Goal: Task Accomplishment & Management: Manage account settings

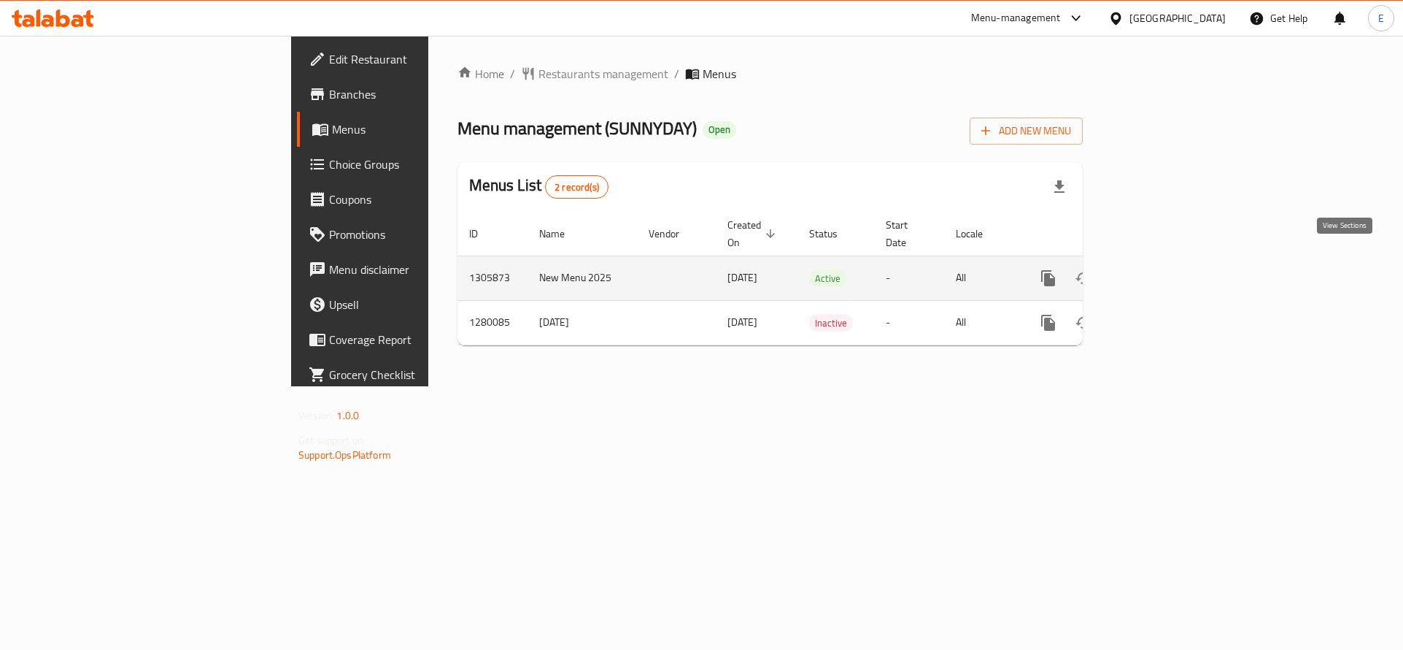
click at [1163, 269] on icon "enhanced table" at bounding box center [1154, 278] width 18 height 18
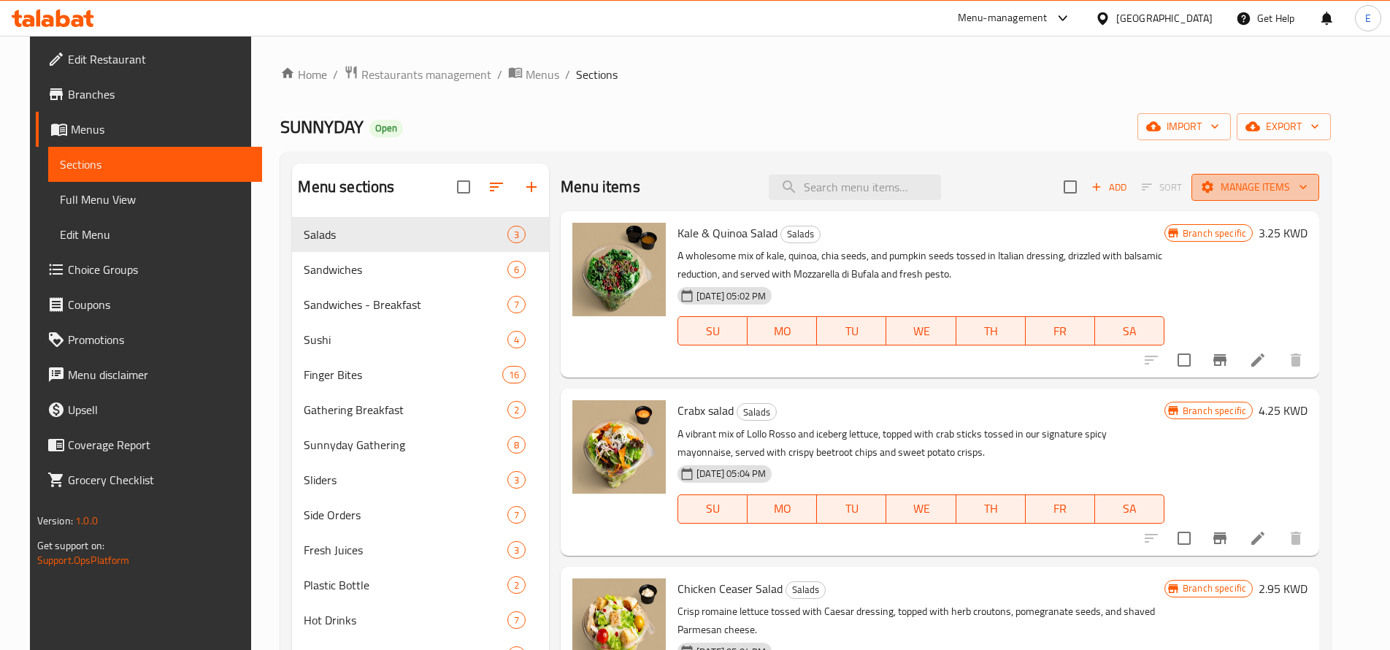
click at [1284, 185] on span "Manage items" at bounding box center [1255, 187] width 104 height 18
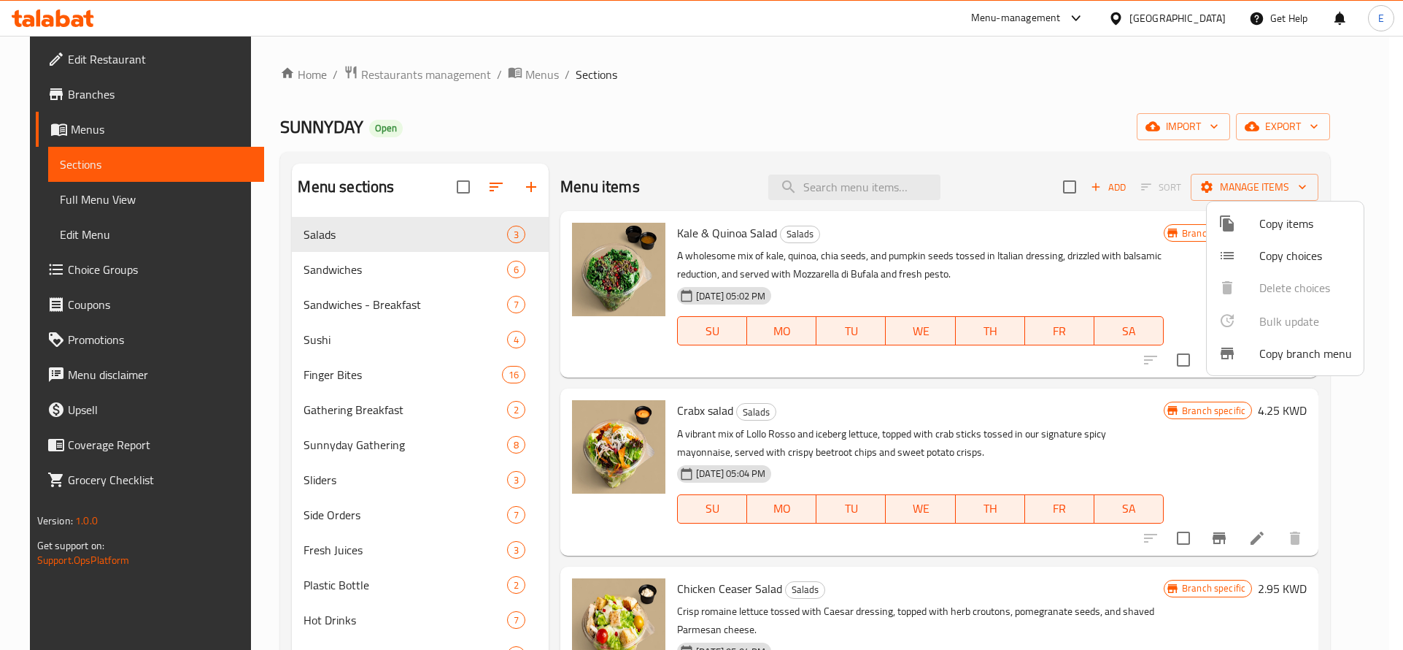
click at [1290, 111] on div at bounding box center [701, 325] width 1403 height 650
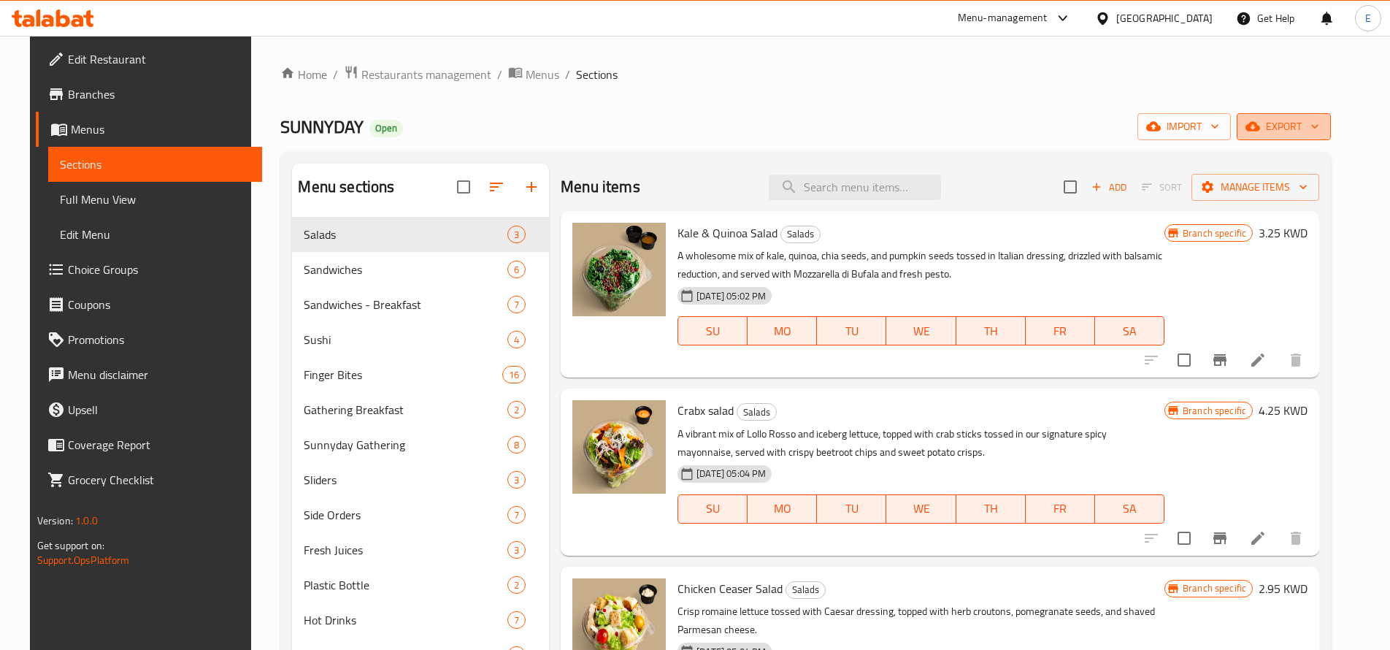
click at [1291, 114] on button "export" at bounding box center [1283, 126] width 94 height 27
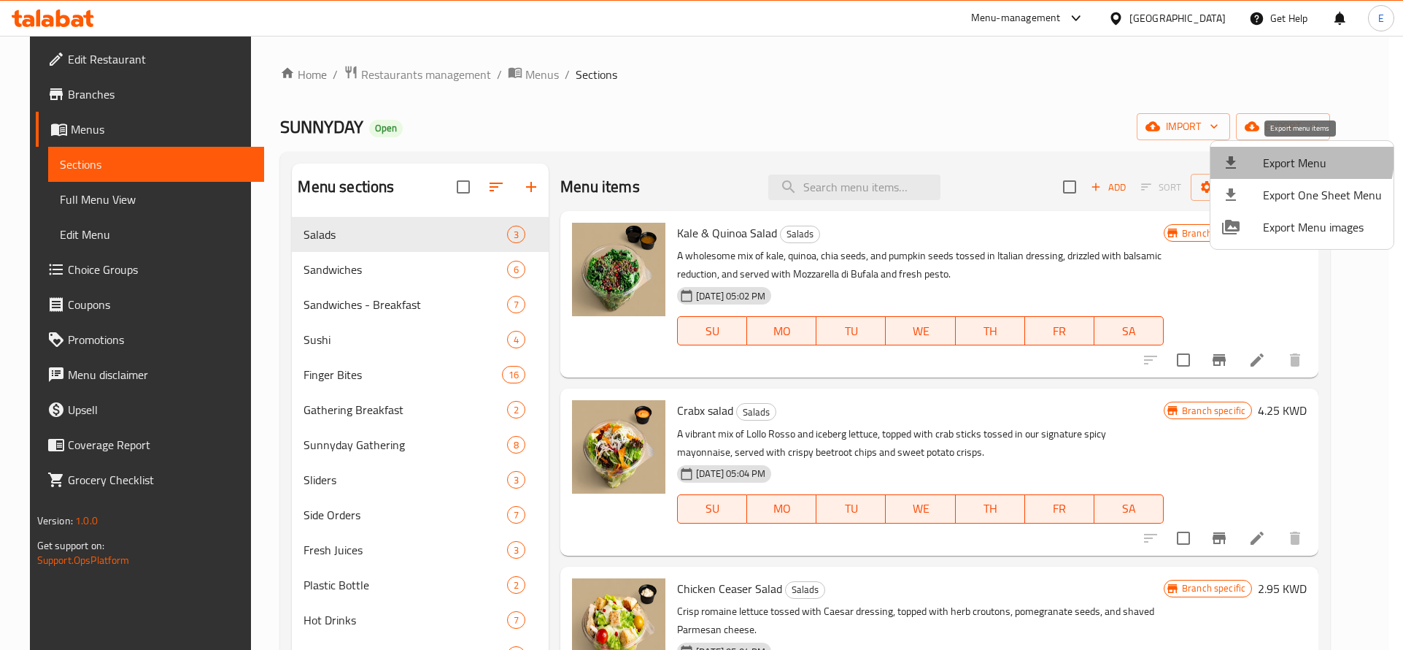
click at [1297, 157] on span "Export Menu" at bounding box center [1322, 163] width 119 height 18
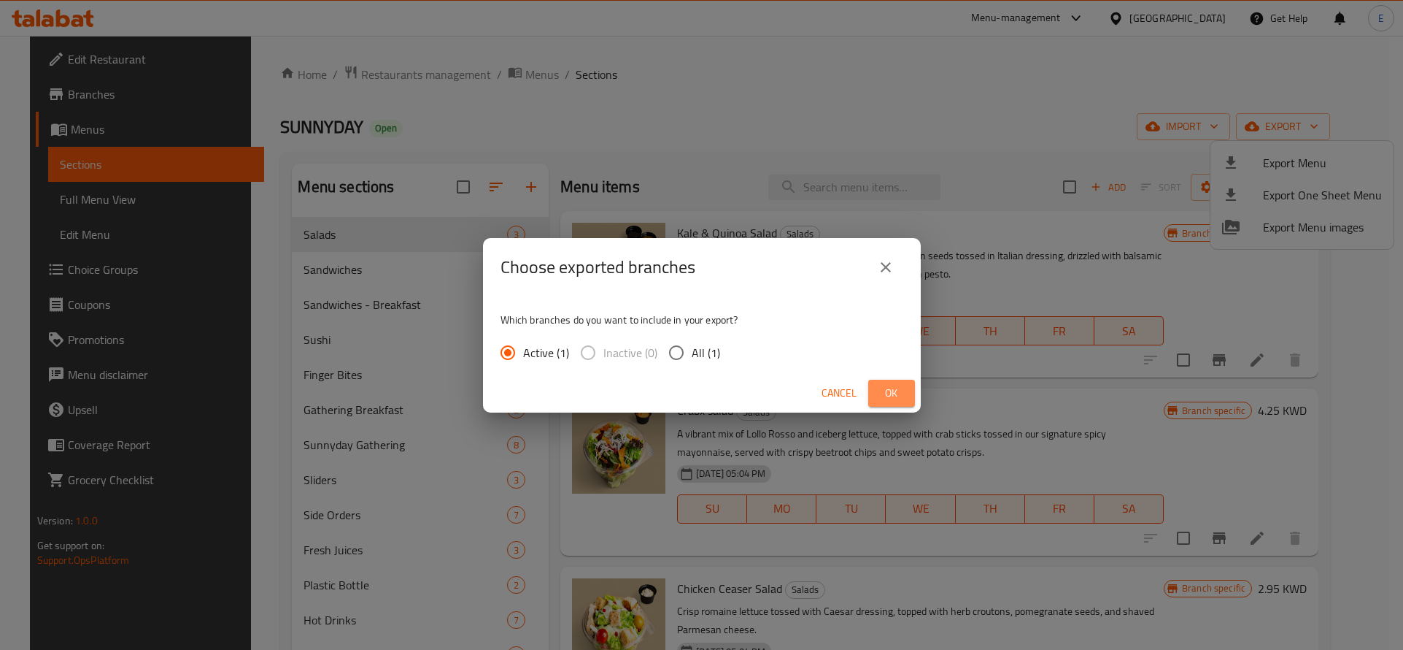
click at [897, 396] on span "Ok" at bounding box center [891, 393] width 23 height 18
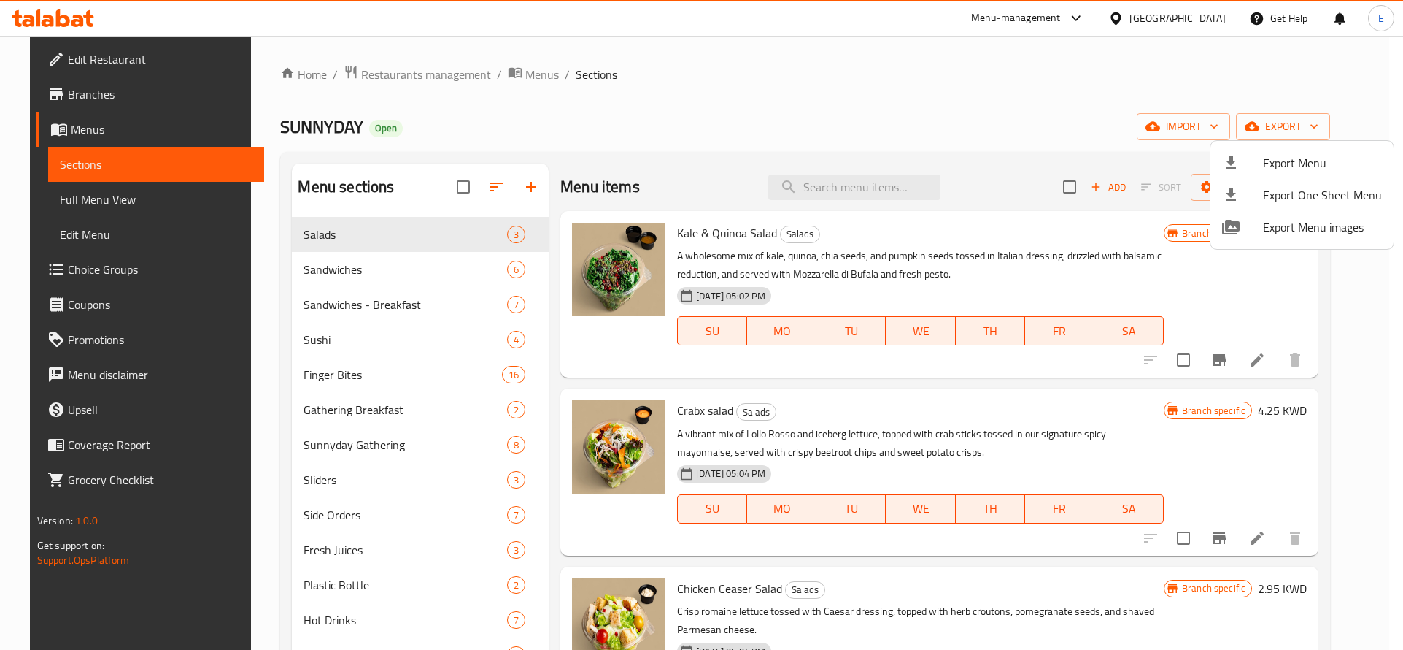
click at [76, 212] on div at bounding box center [701, 325] width 1403 height 650
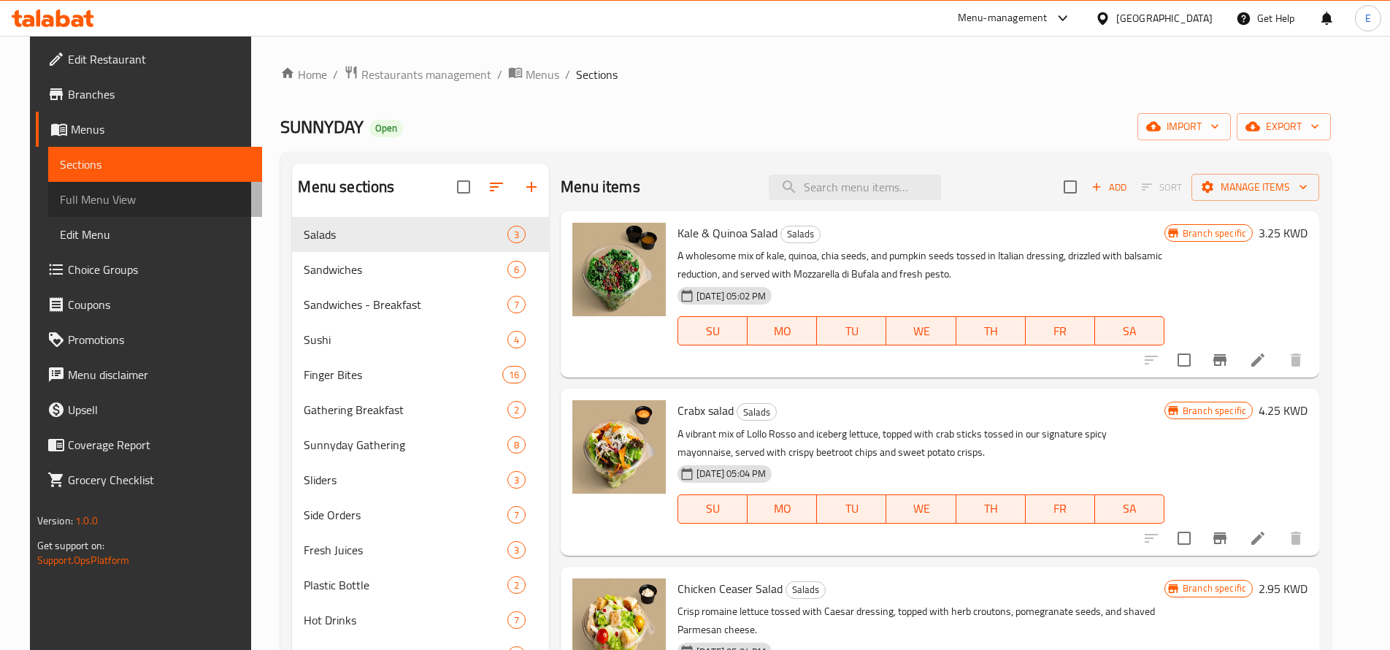
click at [76, 212] on link "Full Menu View" at bounding box center [155, 199] width 214 height 35
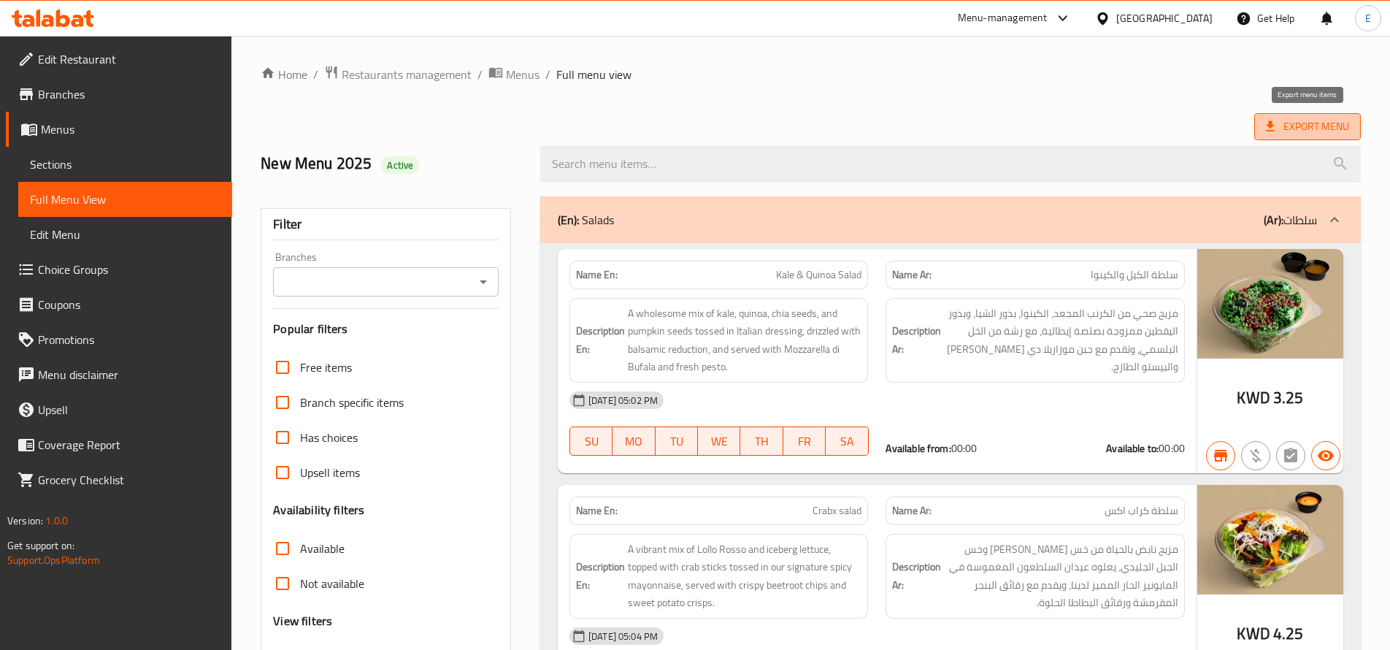
click at [1271, 117] on span "Export Menu" at bounding box center [1306, 126] width 83 height 18
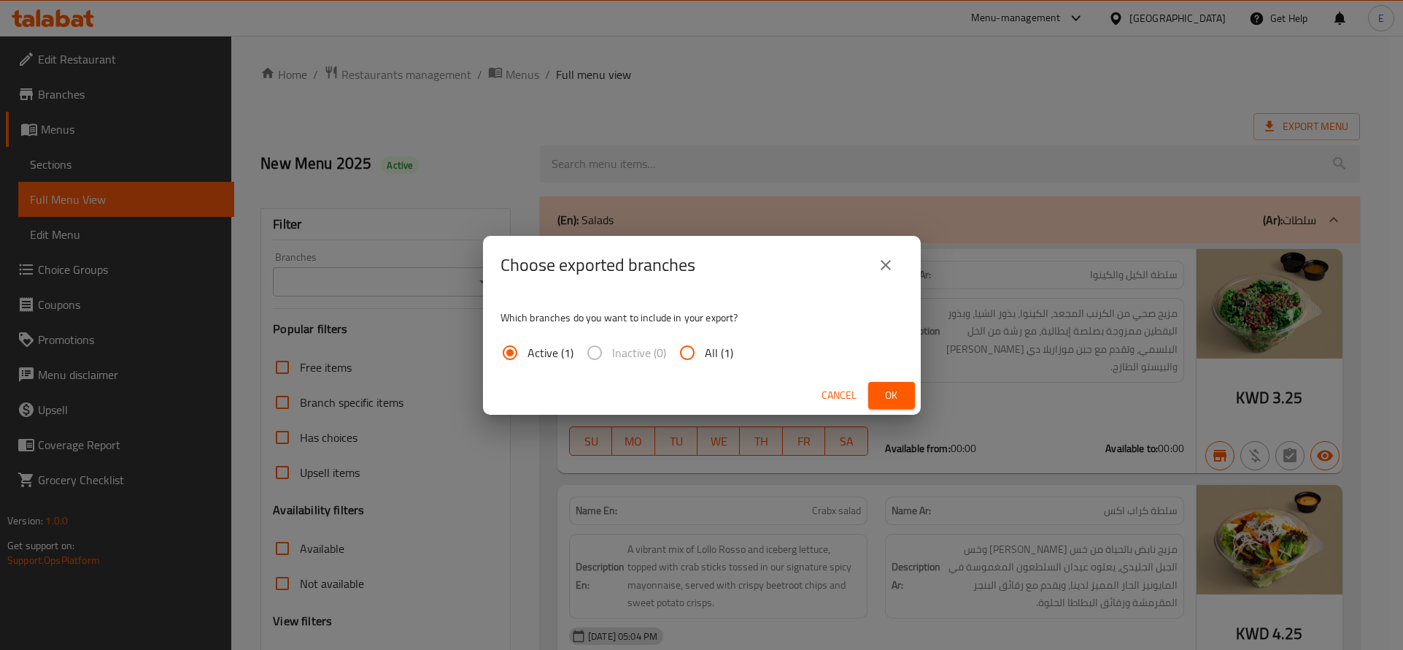
click at [891, 386] on span "Ok" at bounding box center [891, 395] width 23 height 18
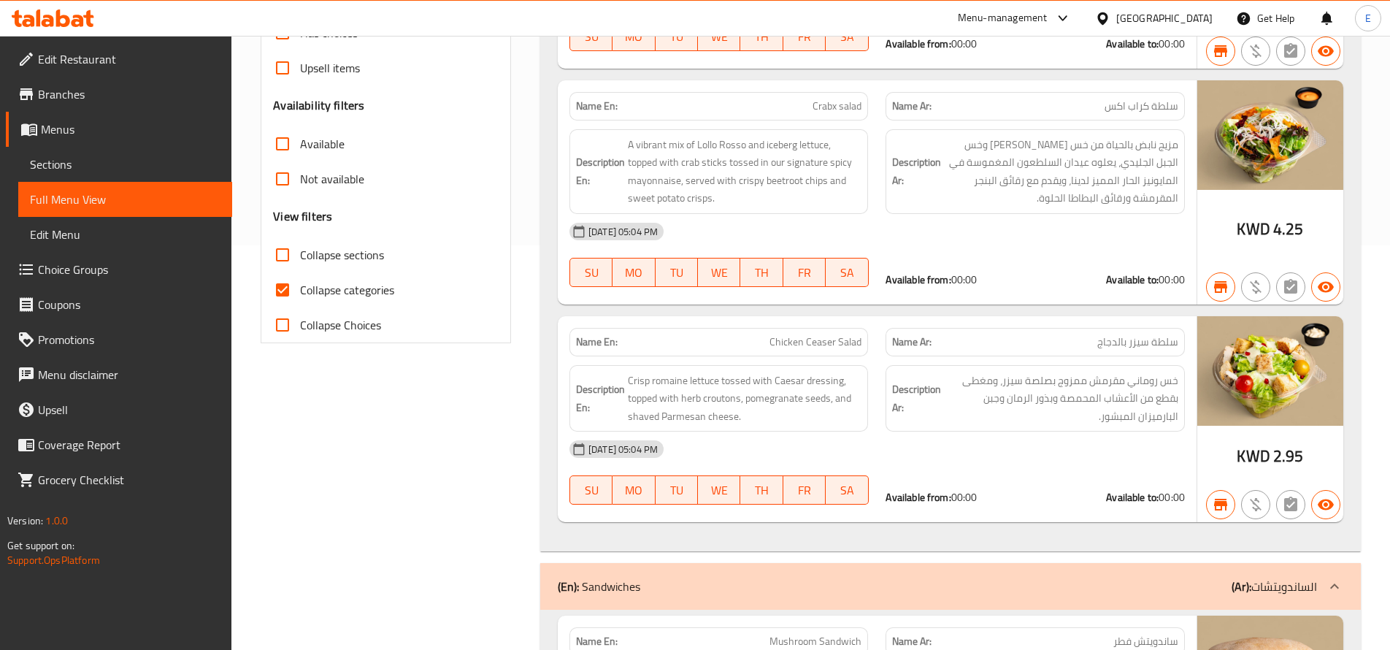
scroll to position [405, 0]
click at [293, 288] on input "Collapse categories" at bounding box center [282, 288] width 35 height 35
checkbox input "false"
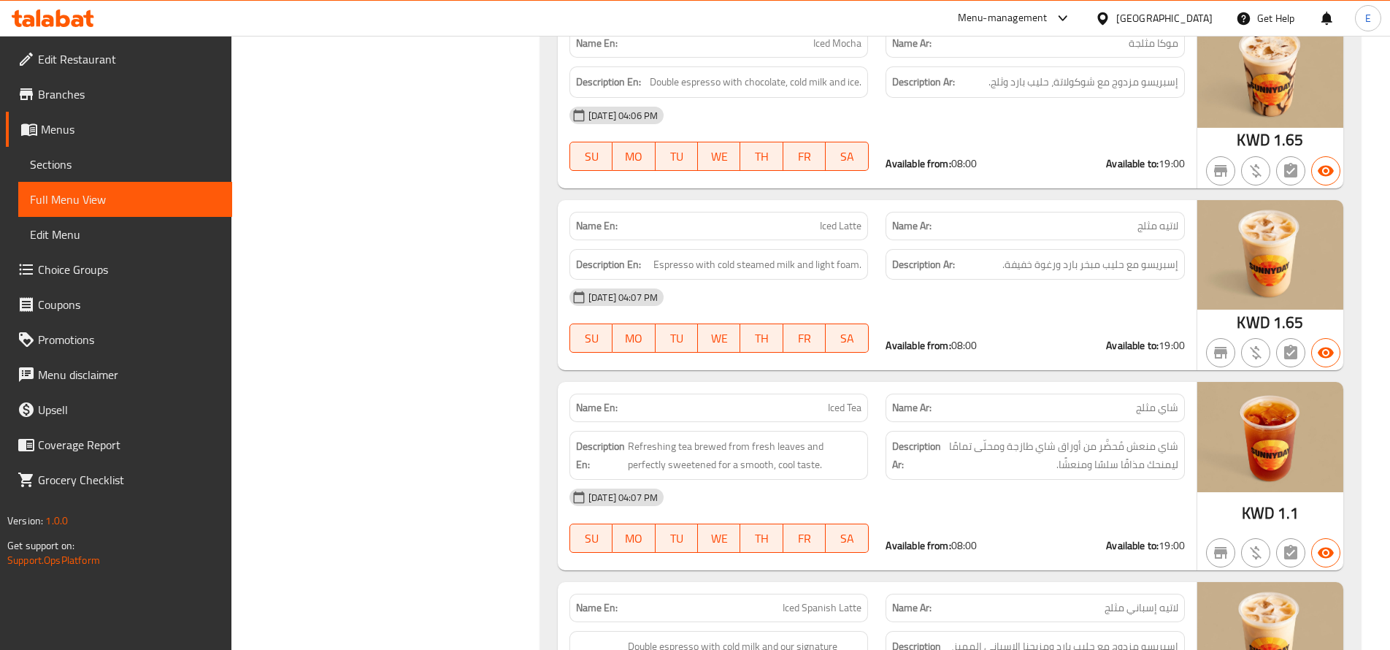
scroll to position [5687, 0]
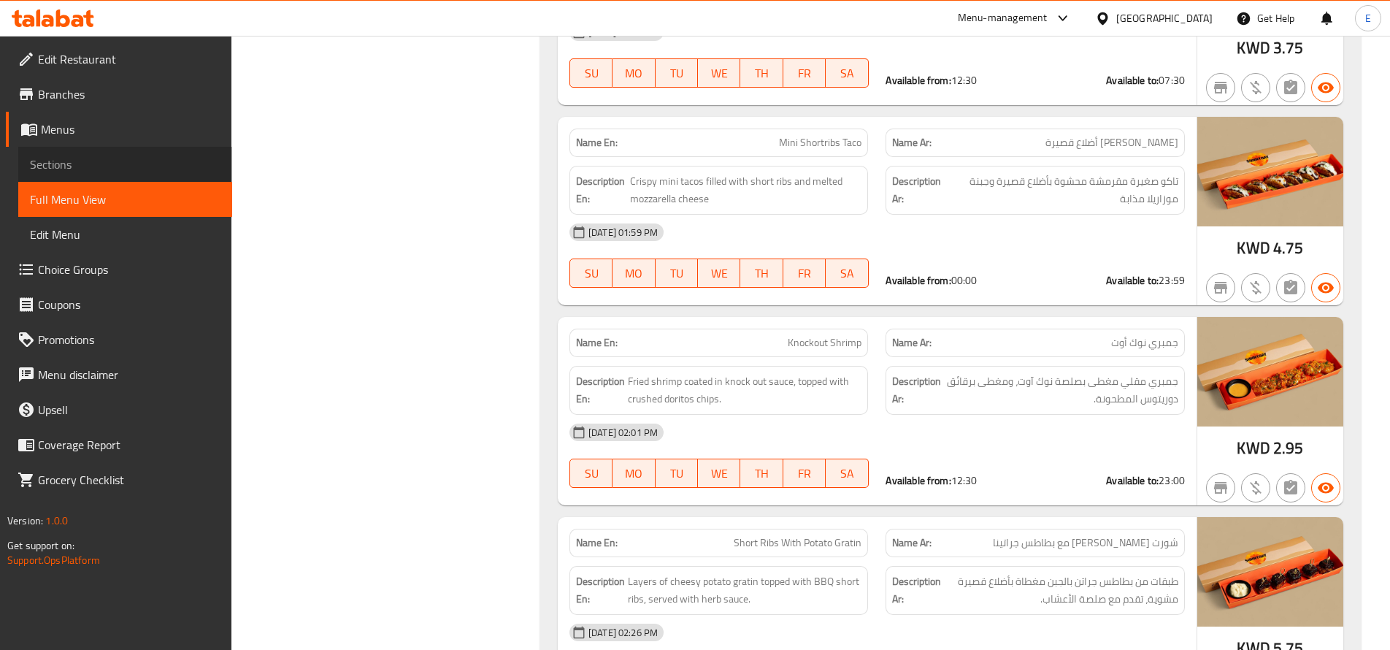
click at [45, 172] on span "Sections" at bounding box center [125, 164] width 190 height 18
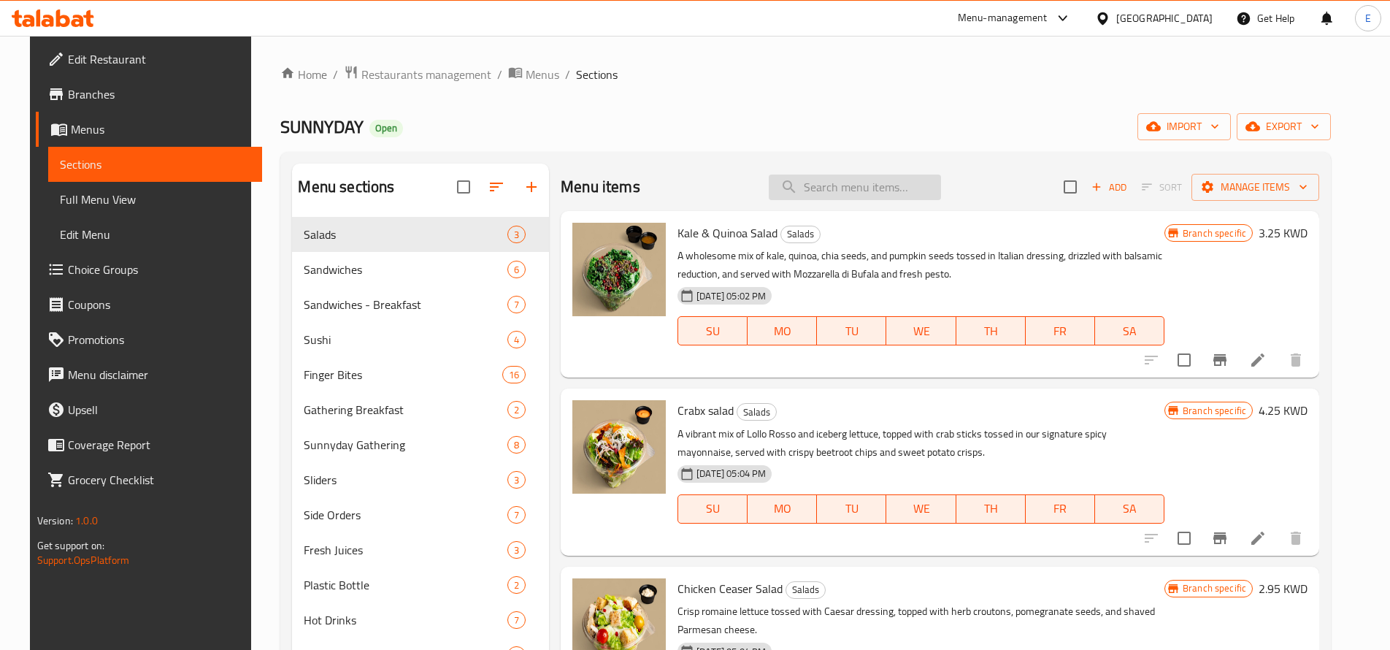
click at [889, 188] on input "search" at bounding box center [854, 187] width 172 height 26
paste input "KNOCKOUTS SHRIMPS"
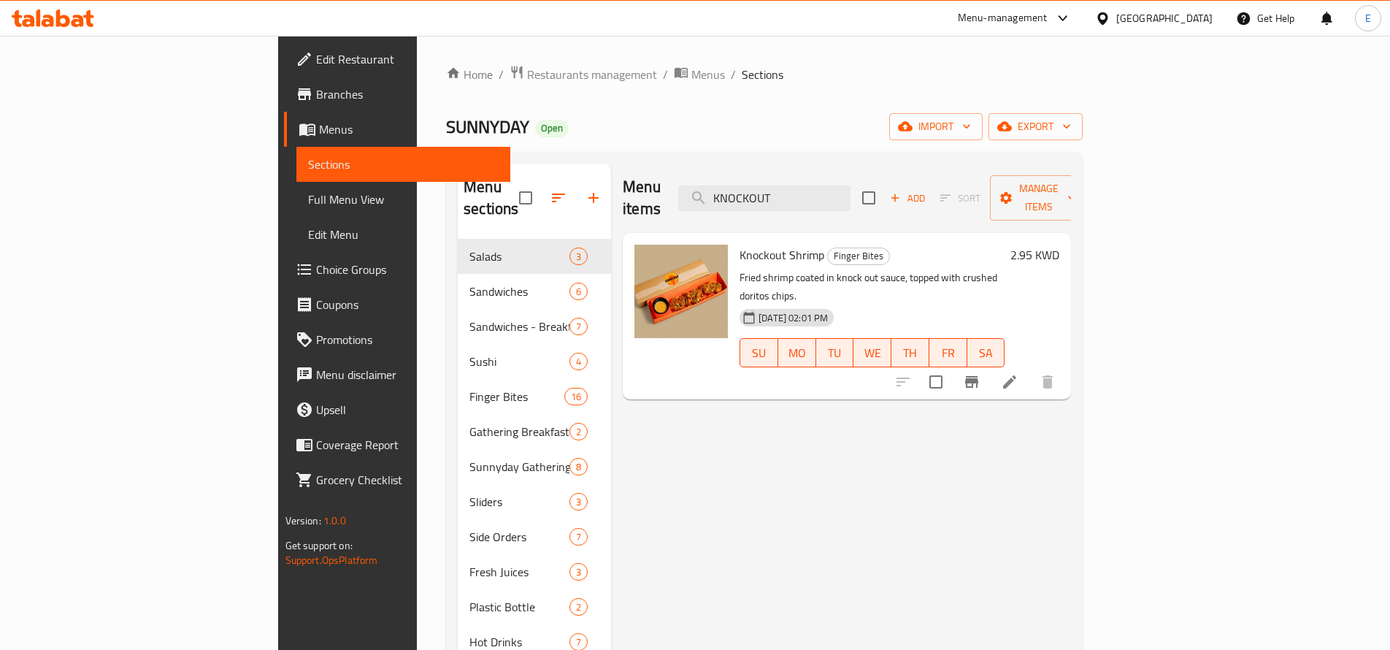
type input "KNOCKOUT"
click at [1030, 369] on li at bounding box center [1009, 382] width 41 height 26
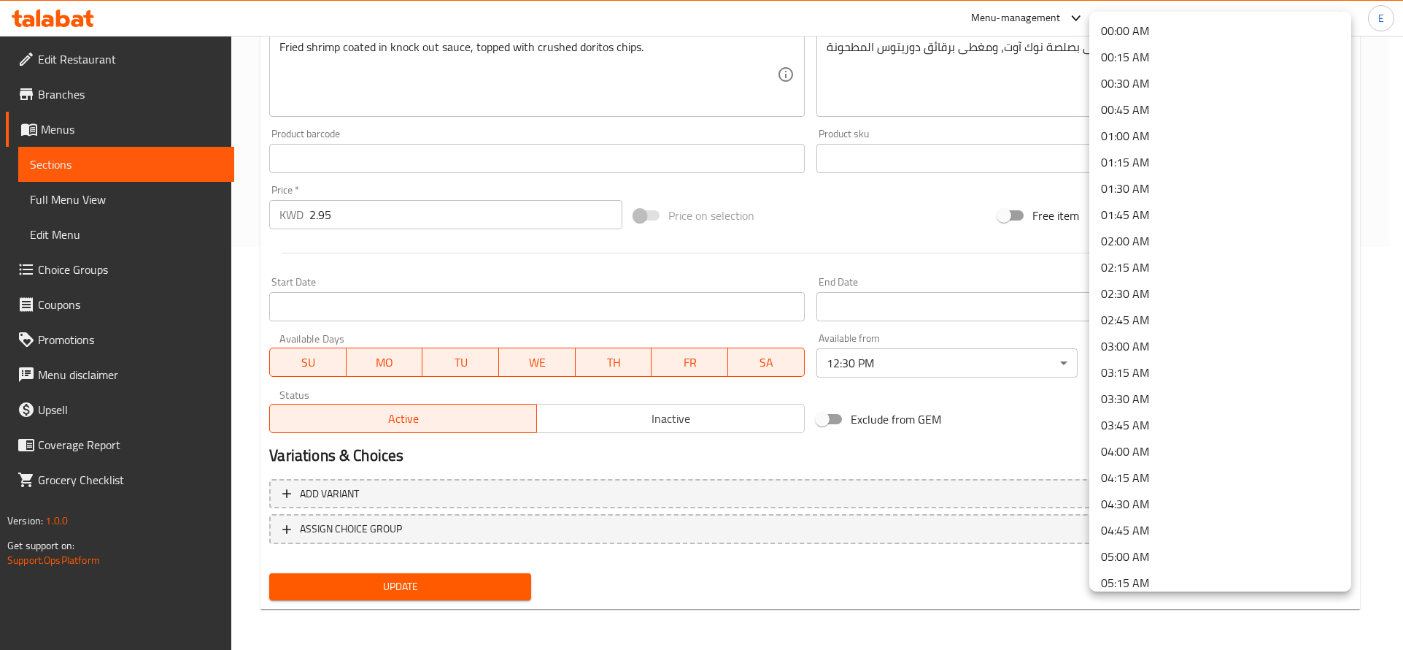
scroll to position [1981, 0]
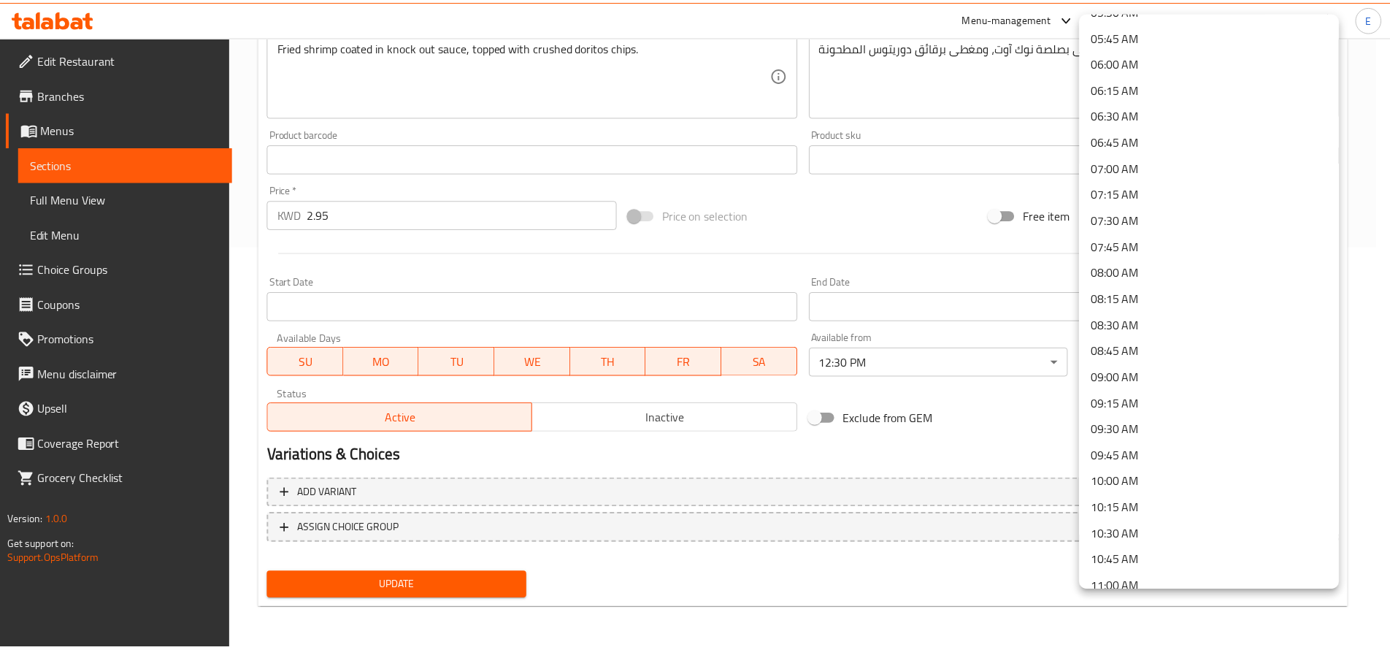
scroll to position [598, 0]
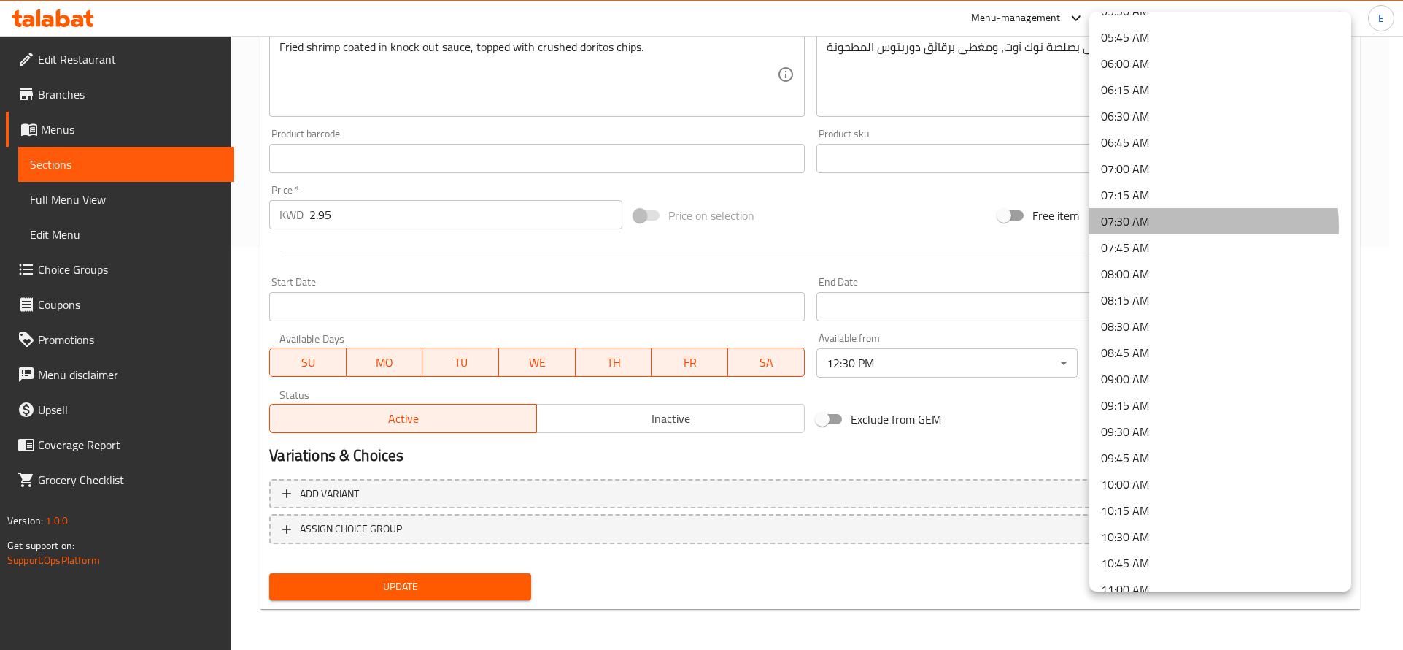
click at [1168, 226] on li "07:30 AM" at bounding box center [1221, 221] width 262 height 26
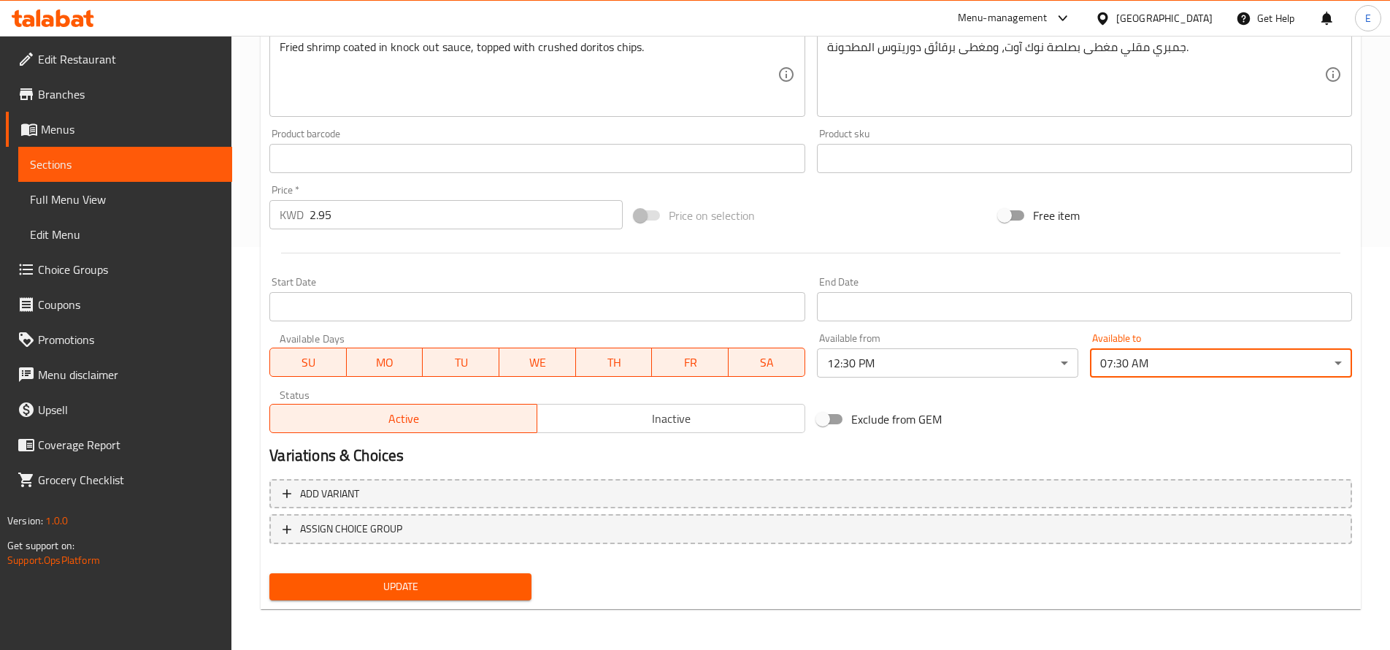
click at [381, 580] on span "Update" at bounding box center [400, 586] width 239 height 18
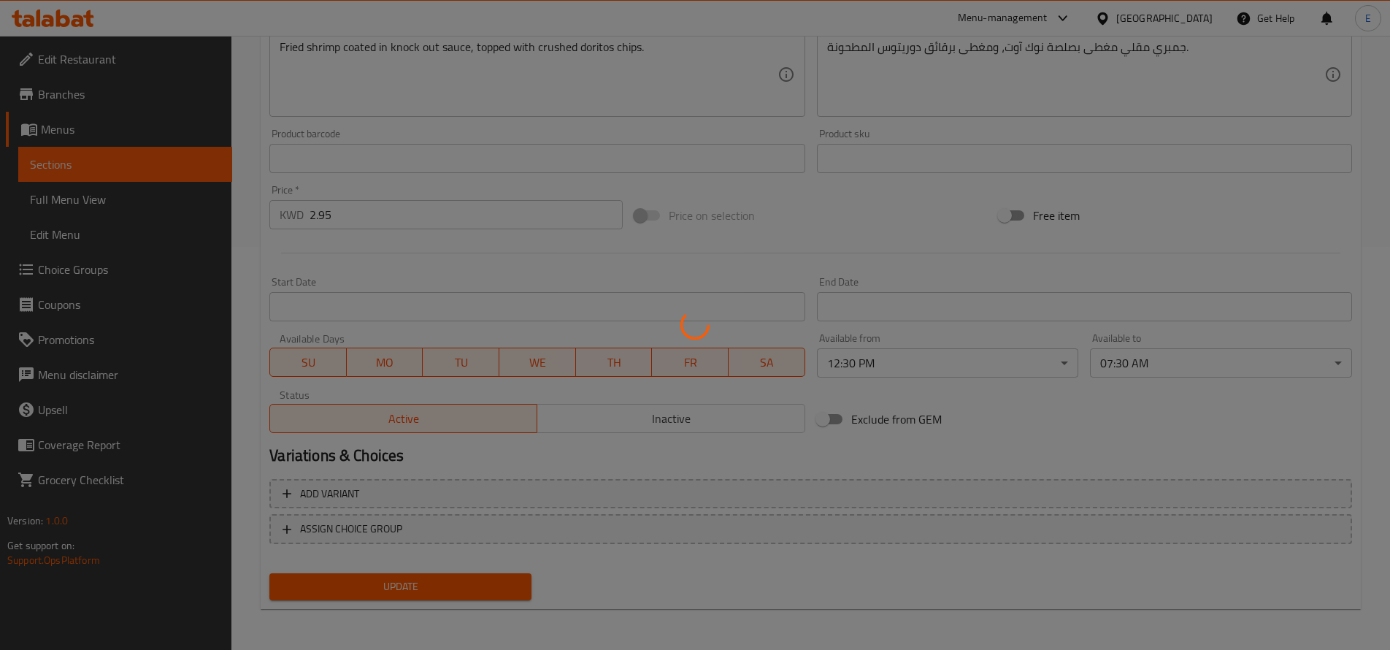
scroll to position [0, 0]
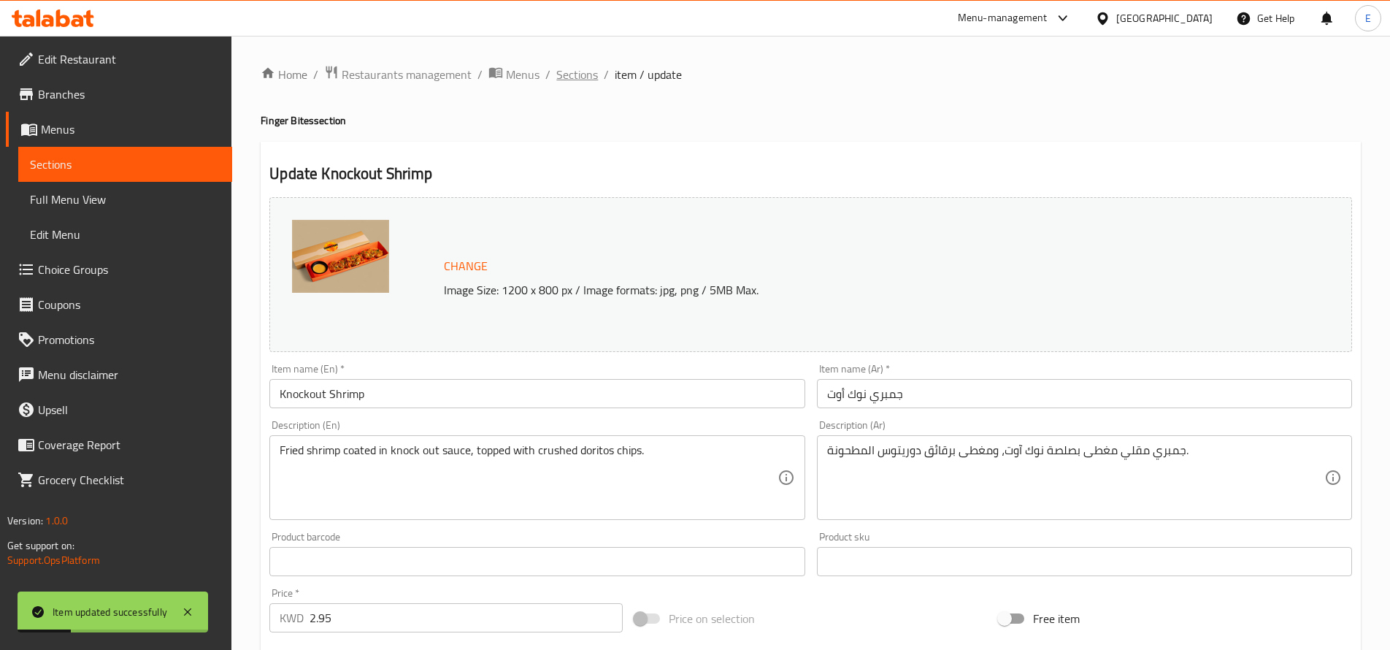
click at [571, 77] on span "Sections" at bounding box center [577, 75] width 42 height 18
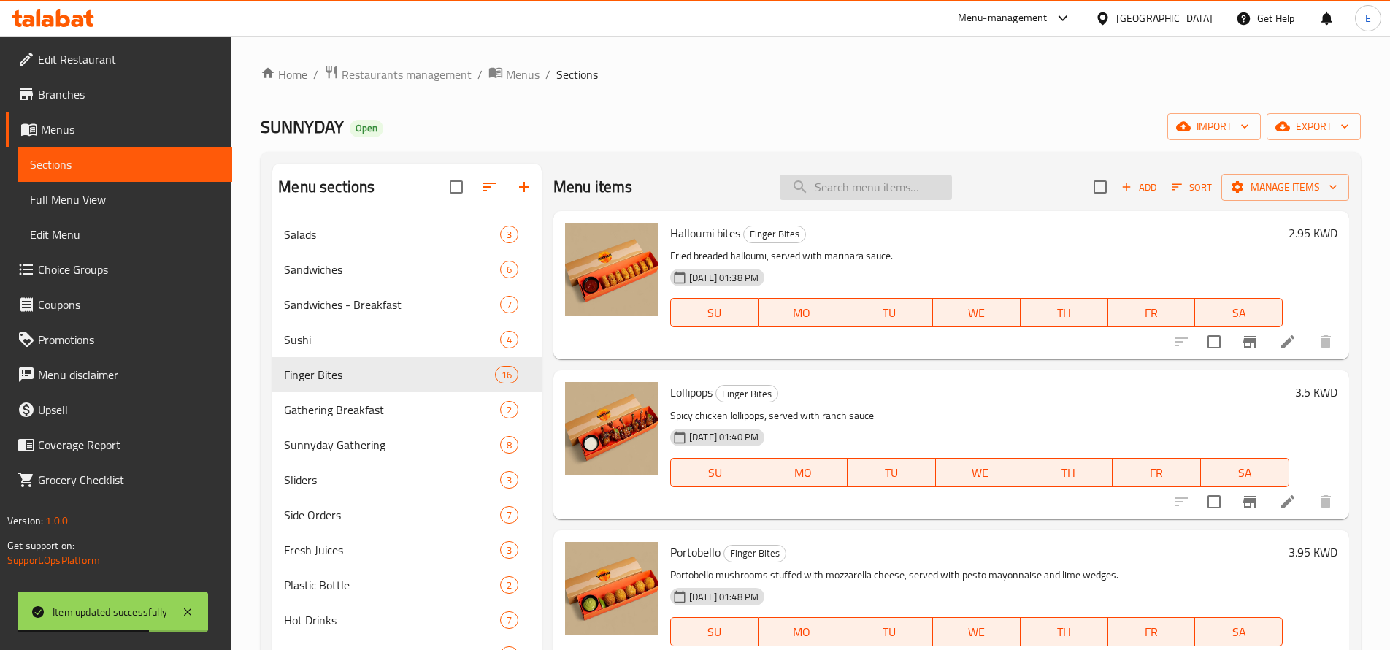
paste input "BEEF BITES"
click at [828, 187] on input "BEEF BITES" at bounding box center [865, 187] width 172 height 26
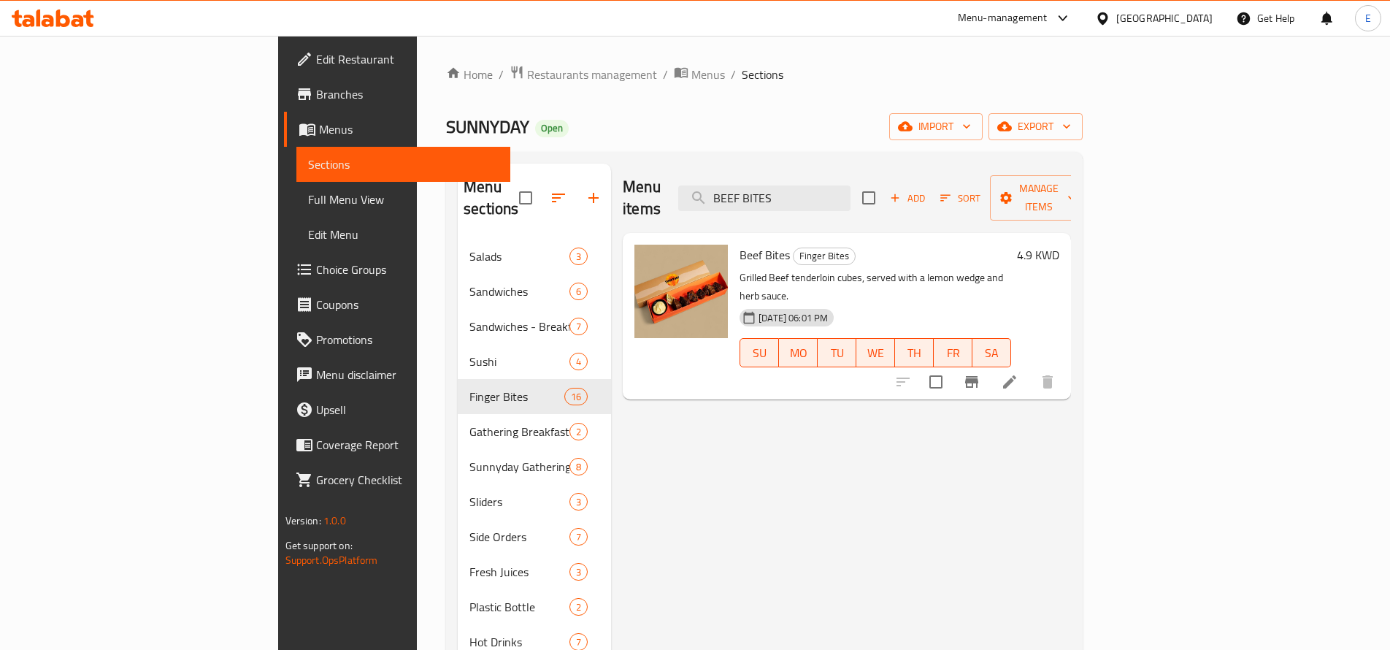
type input "BEEF BITES"
click at [1018, 373] on icon at bounding box center [1010, 382] width 18 height 18
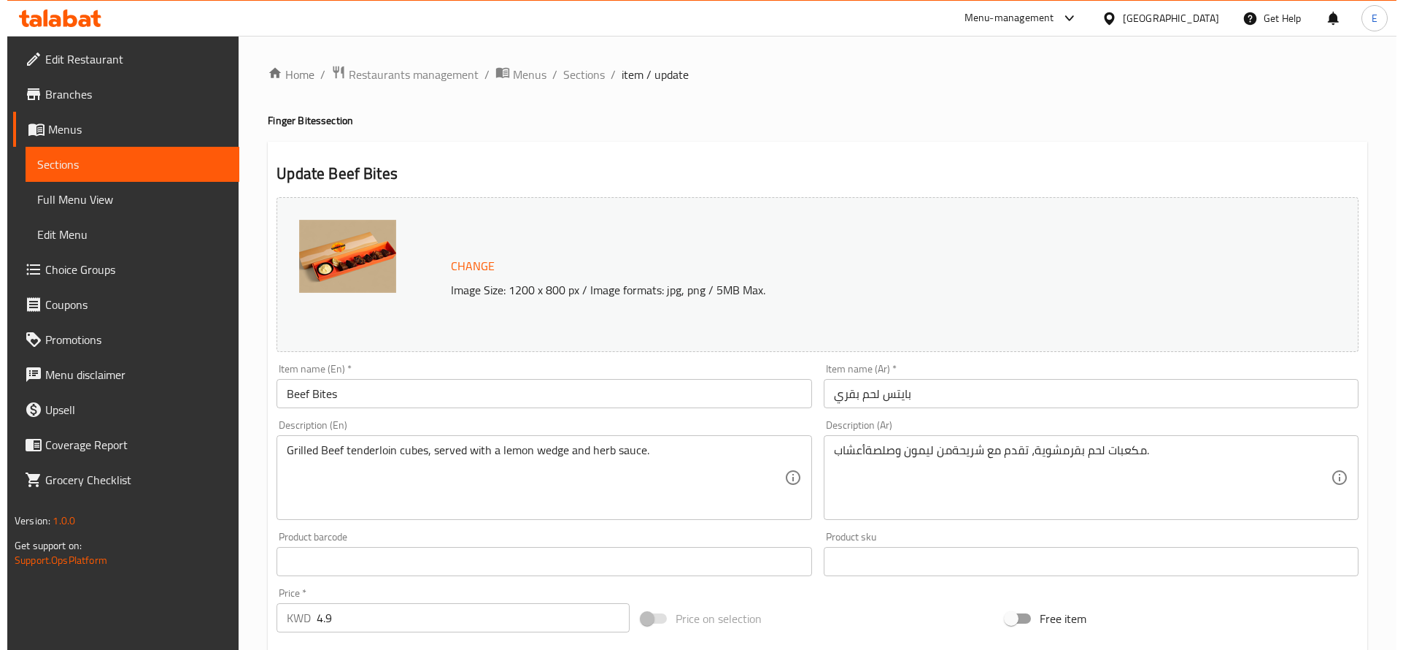
scroll to position [403, 0]
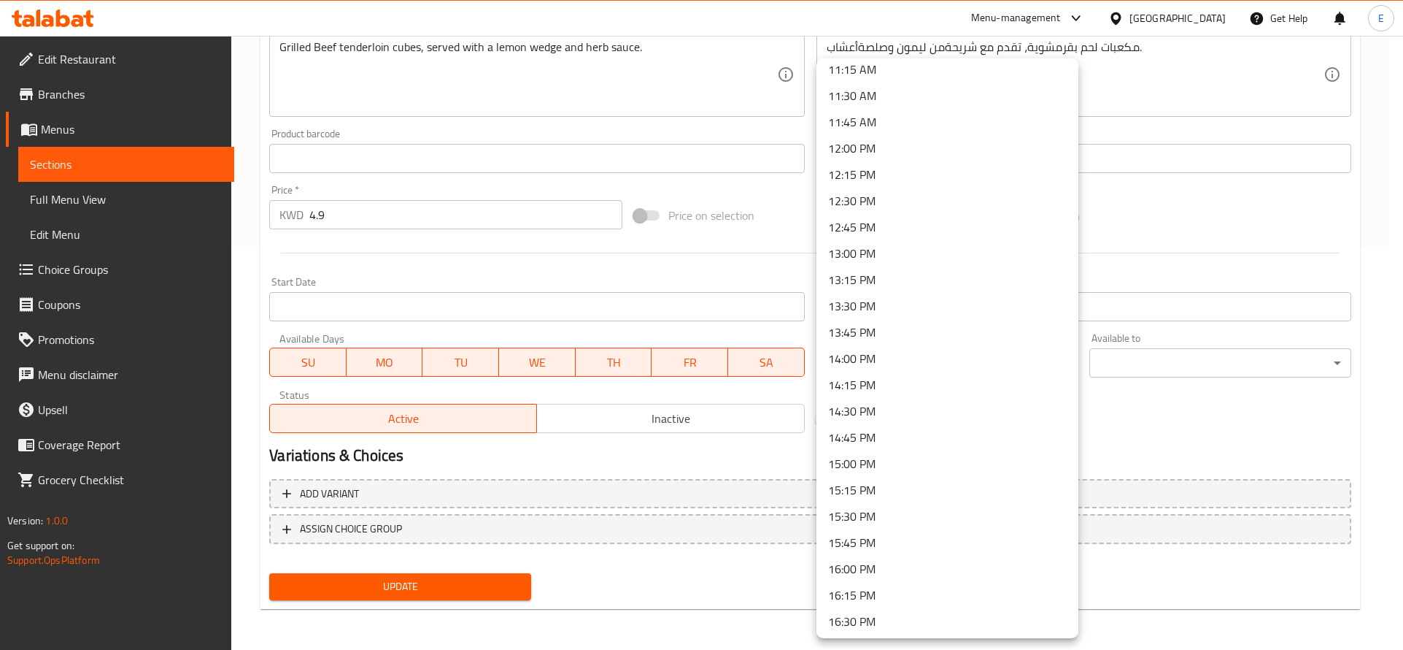
scroll to position [1188, 0]
click at [911, 202] on li "12:30 PM" at bounding box center [948, 203] width 262 height 26
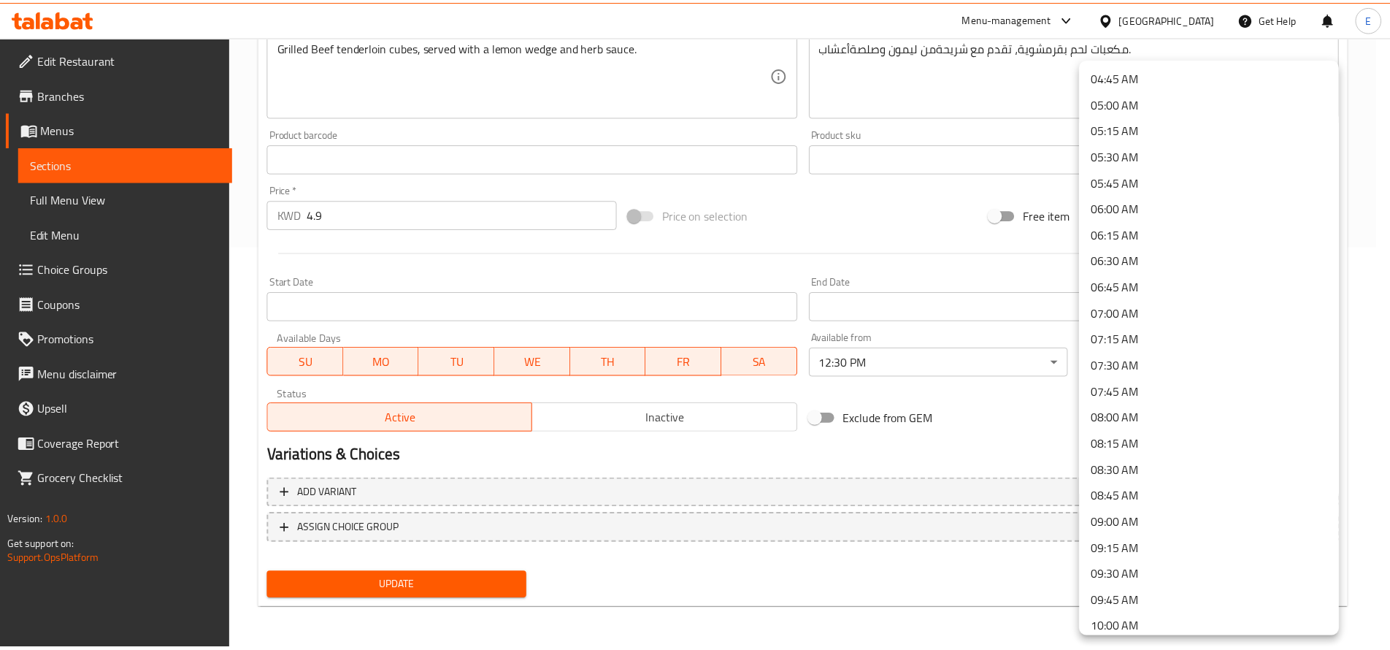
scroll to position [499, 0]
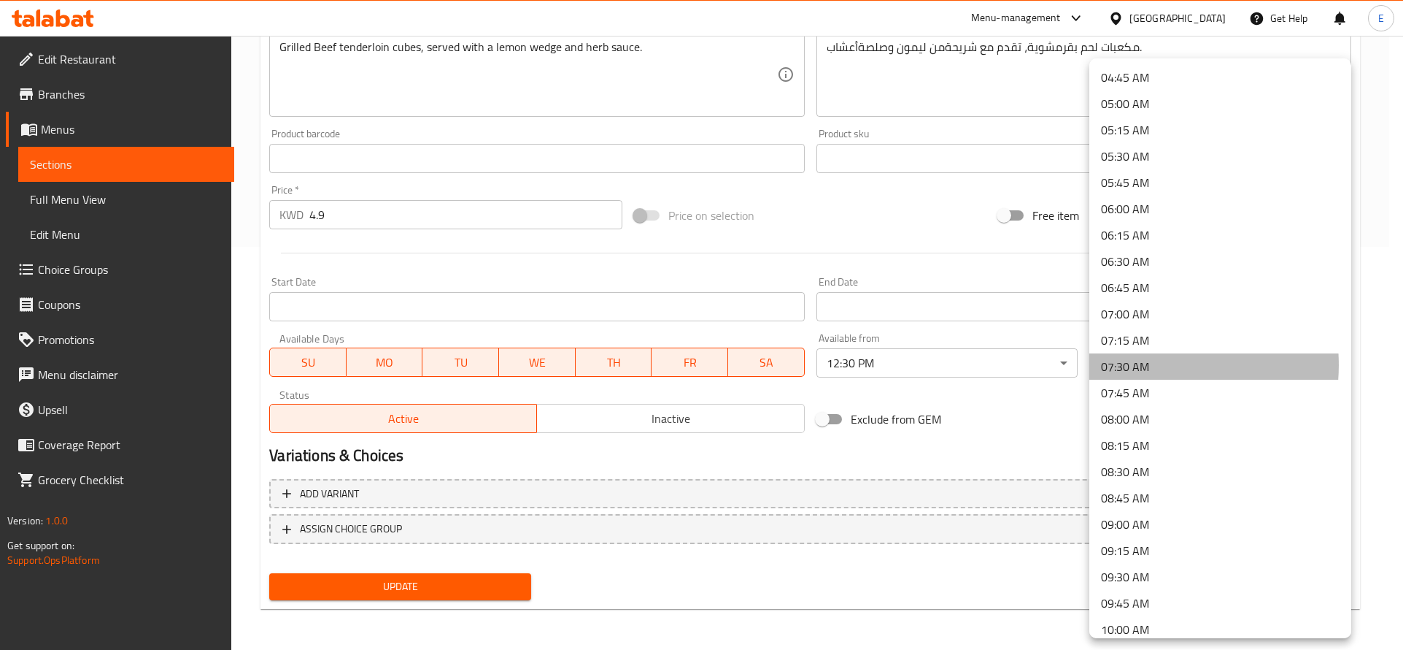
click at [1151, 365] on li "07:30 AM" at bounding box center [1221, 366] width 262 height 26
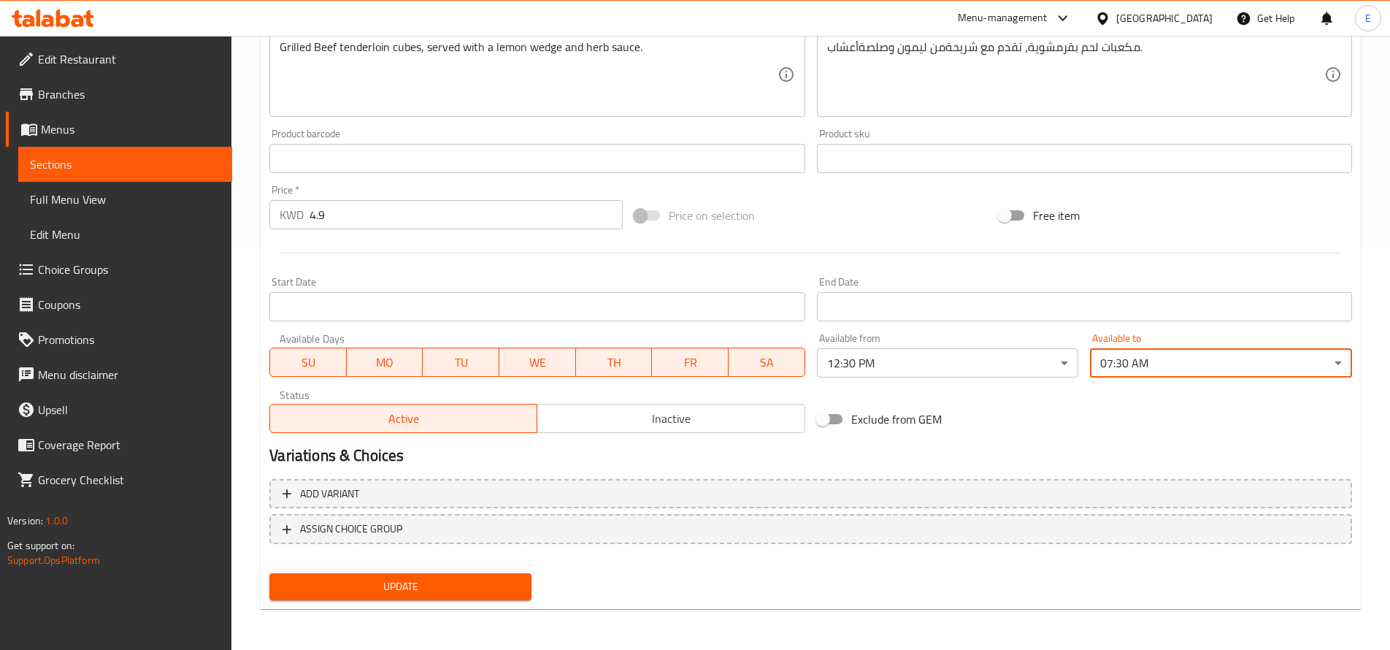
click at [442, 586] on span "Update" at bounding box center [400, 586] width 239 height 18
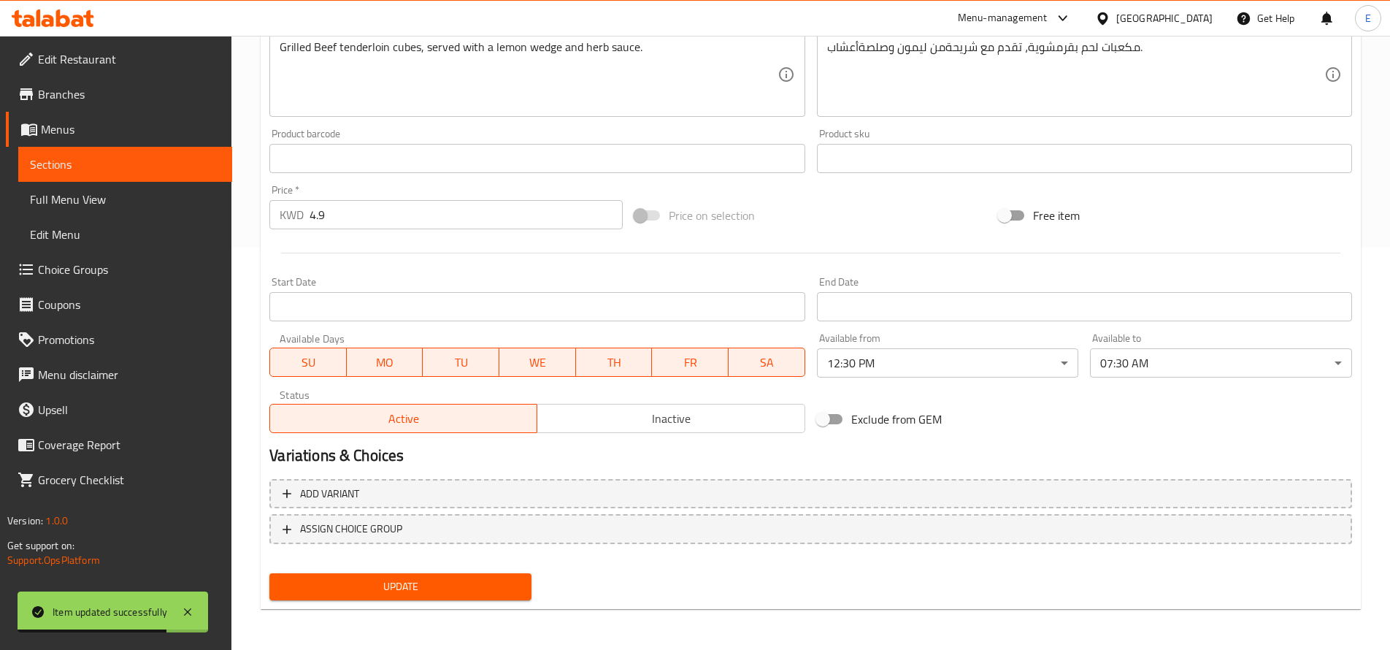
scroll to position [0, 0]
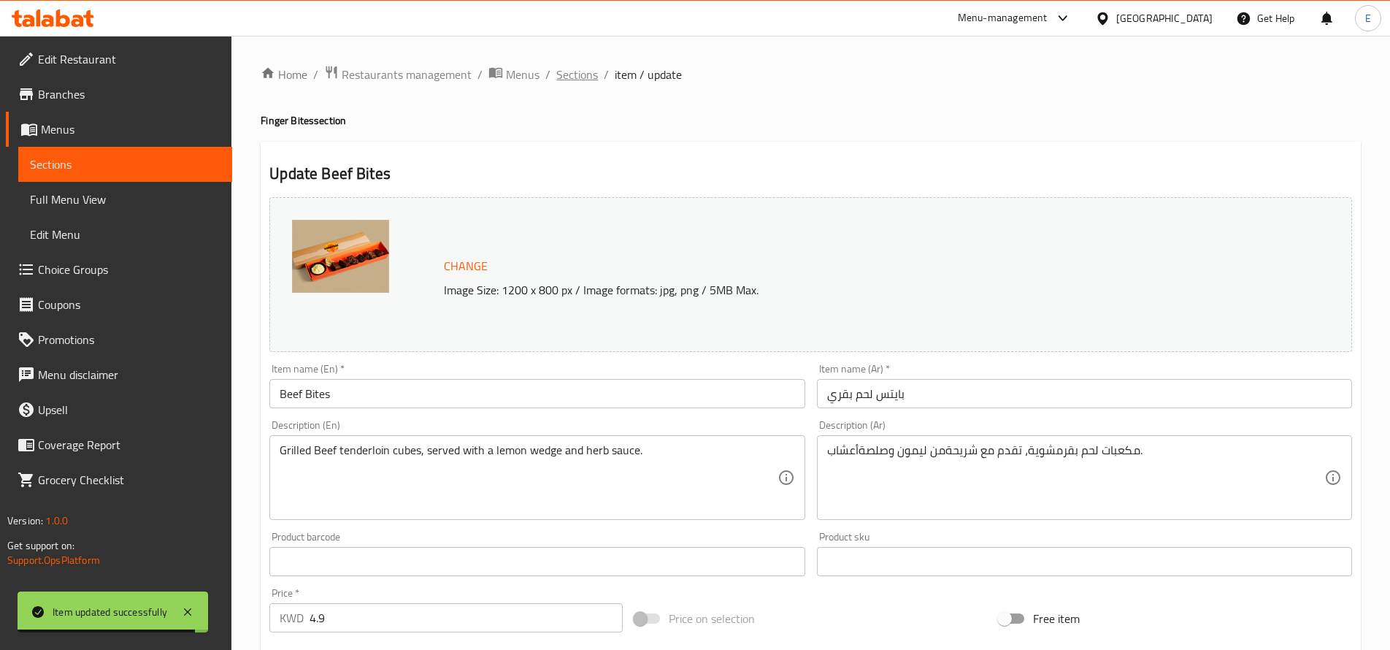
click at [583, 76] on span "Sections" at bounding box center [577, 75] width 42 height 18
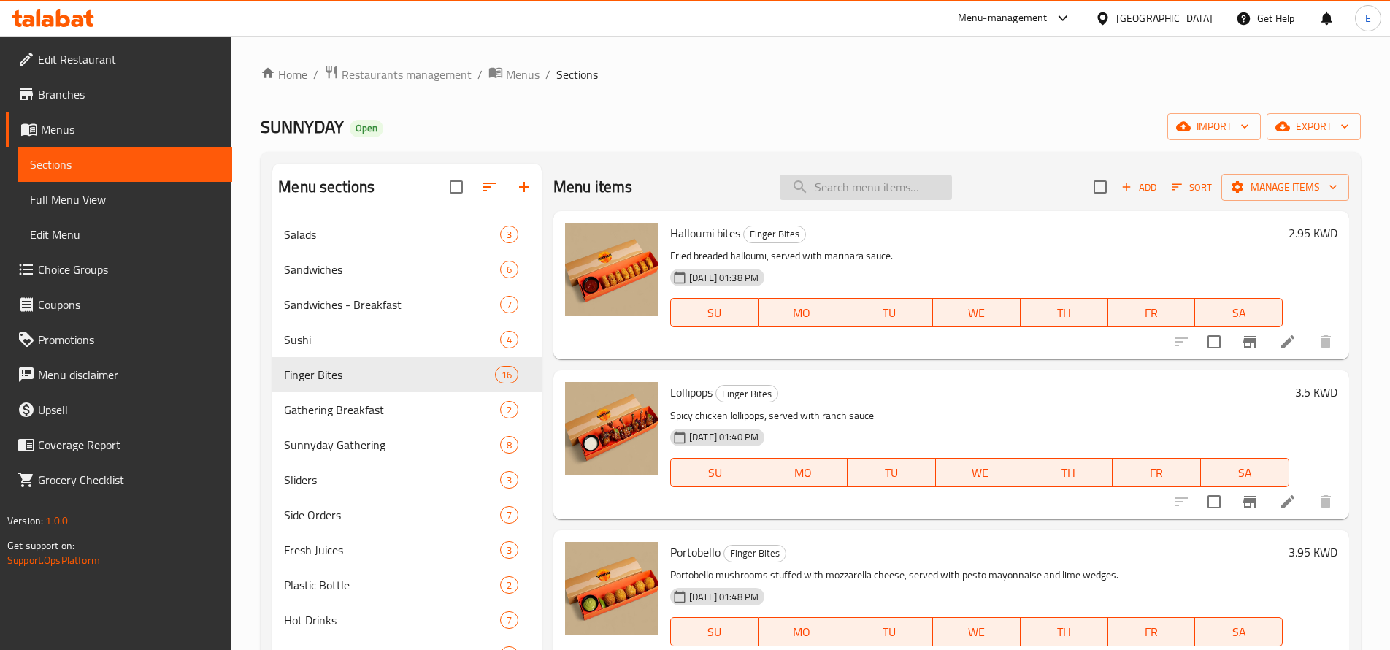
paste input "SHORTRIBS WITH POTATO GRATINA"
click at [818, 193] on input "SHORTRIBS WITH POTATO GRATINA" at bounding box center [865, 187] width 172 height 26
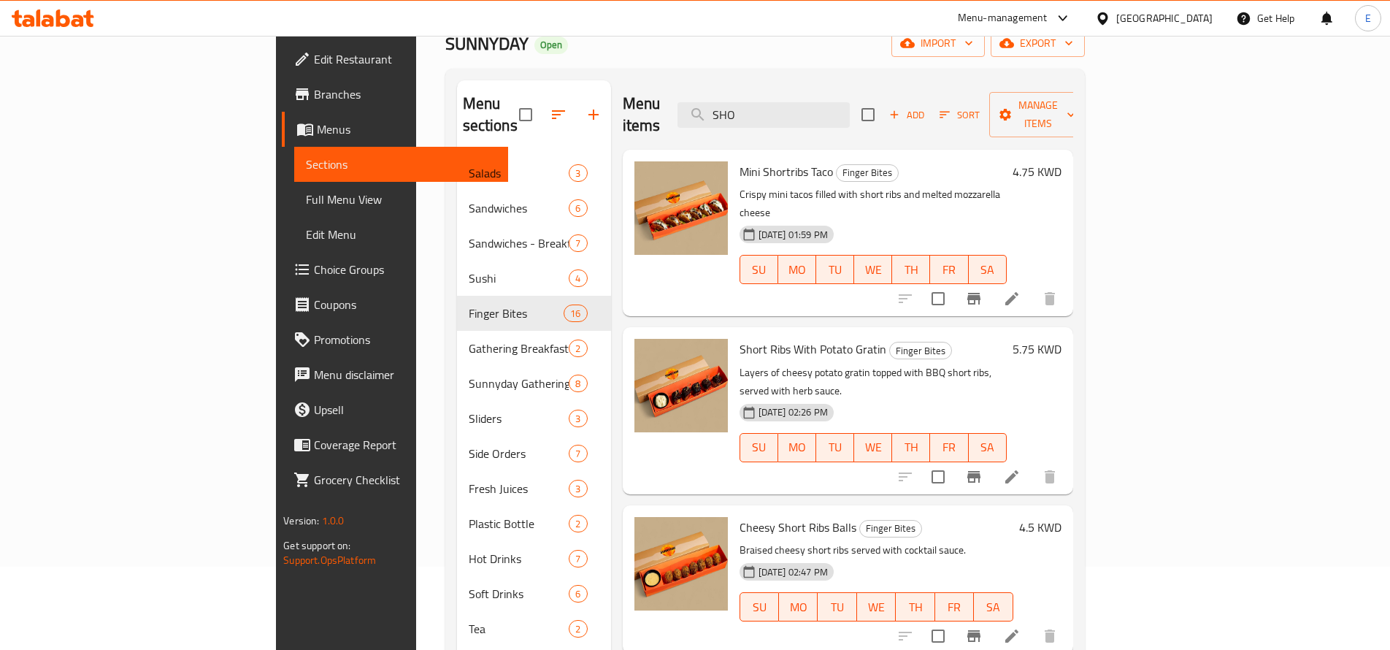
scroll to position [66, 0]
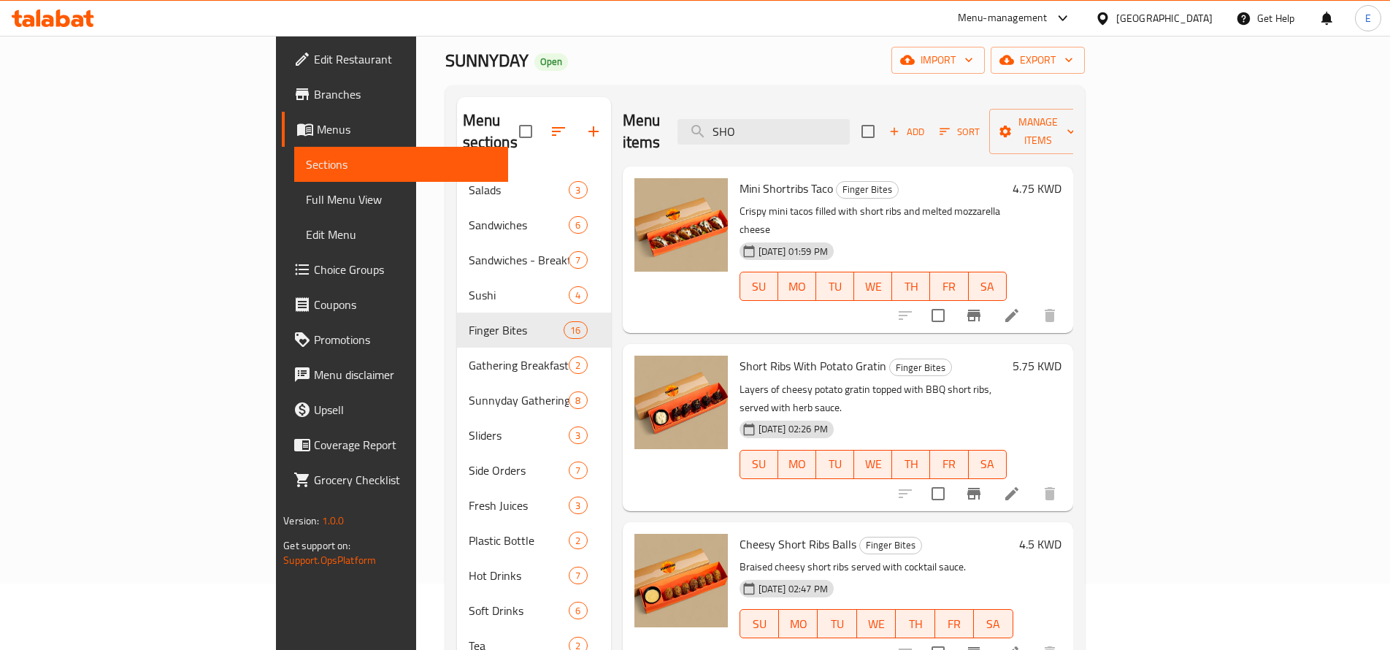
type input "SHO"
click at [1032, 480] on li at bounding box center [1011, 493] width 41 height 26
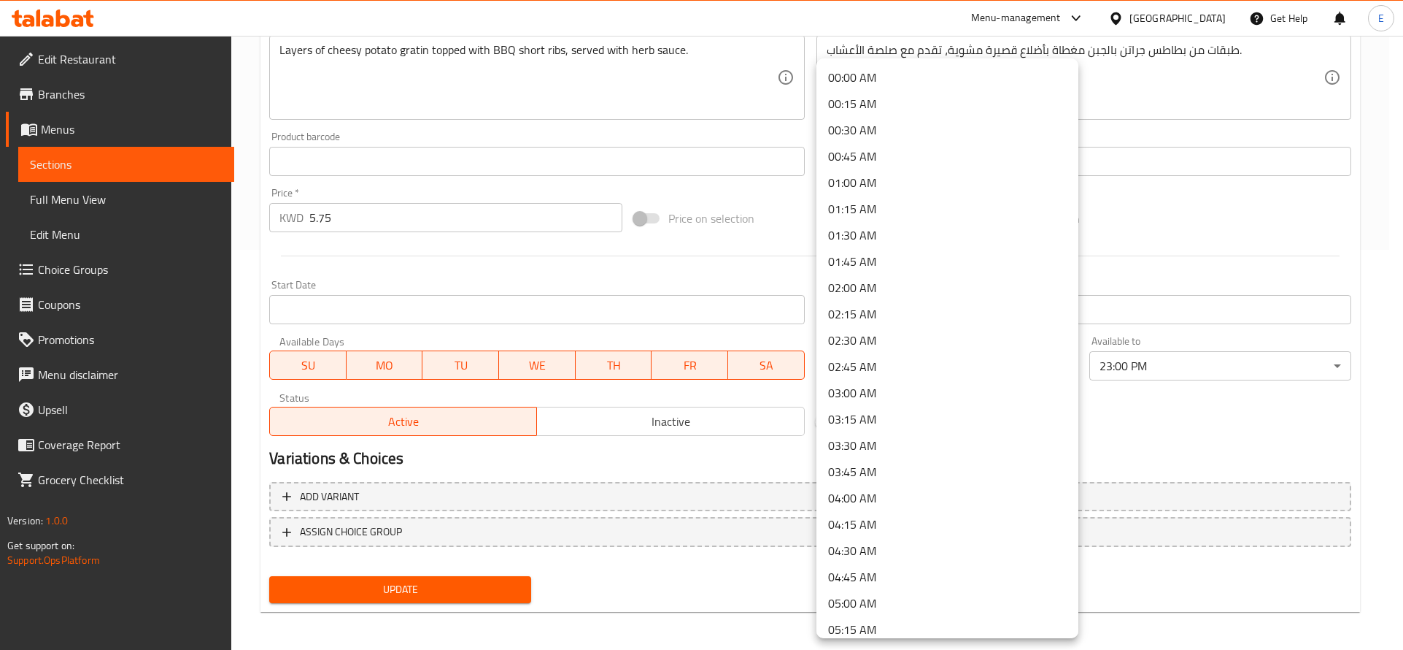
scroll to position [1043, 0]
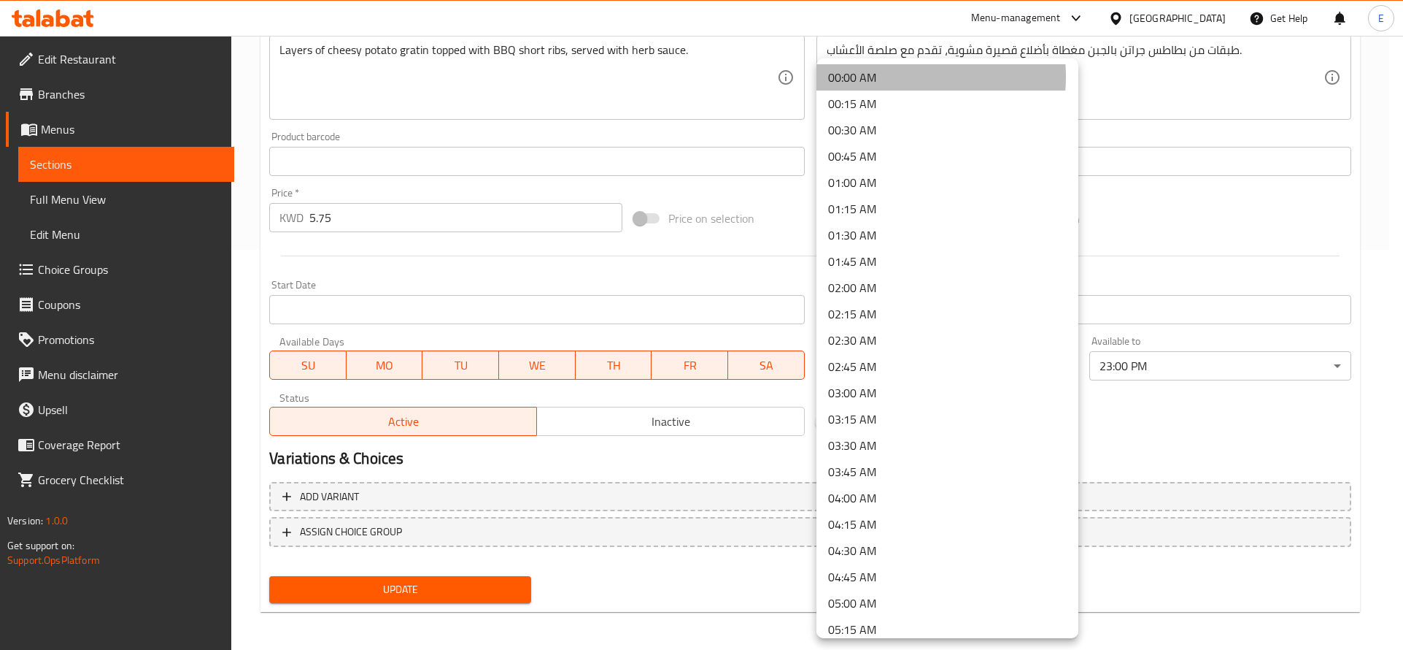
click at [892, 77] on li "00:00 AM" at bounding box center [948, 77] width 262 height 26
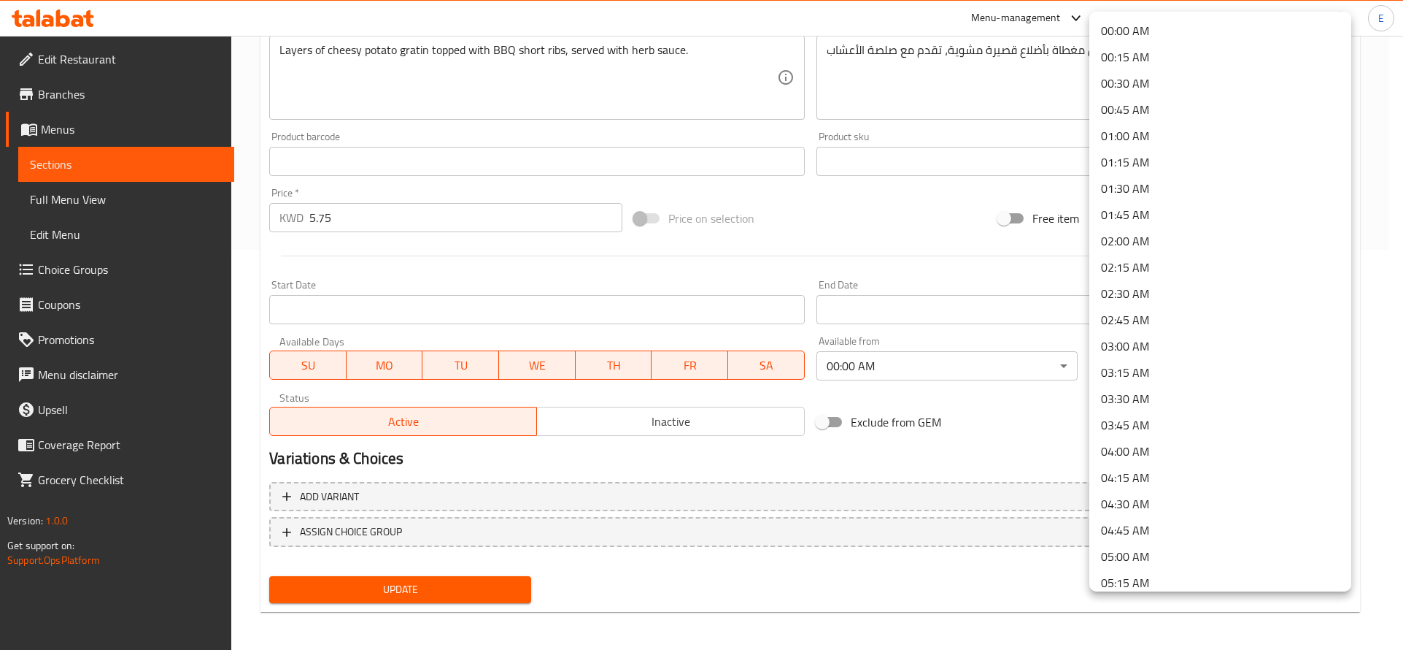
scroll to position [1981, 0]
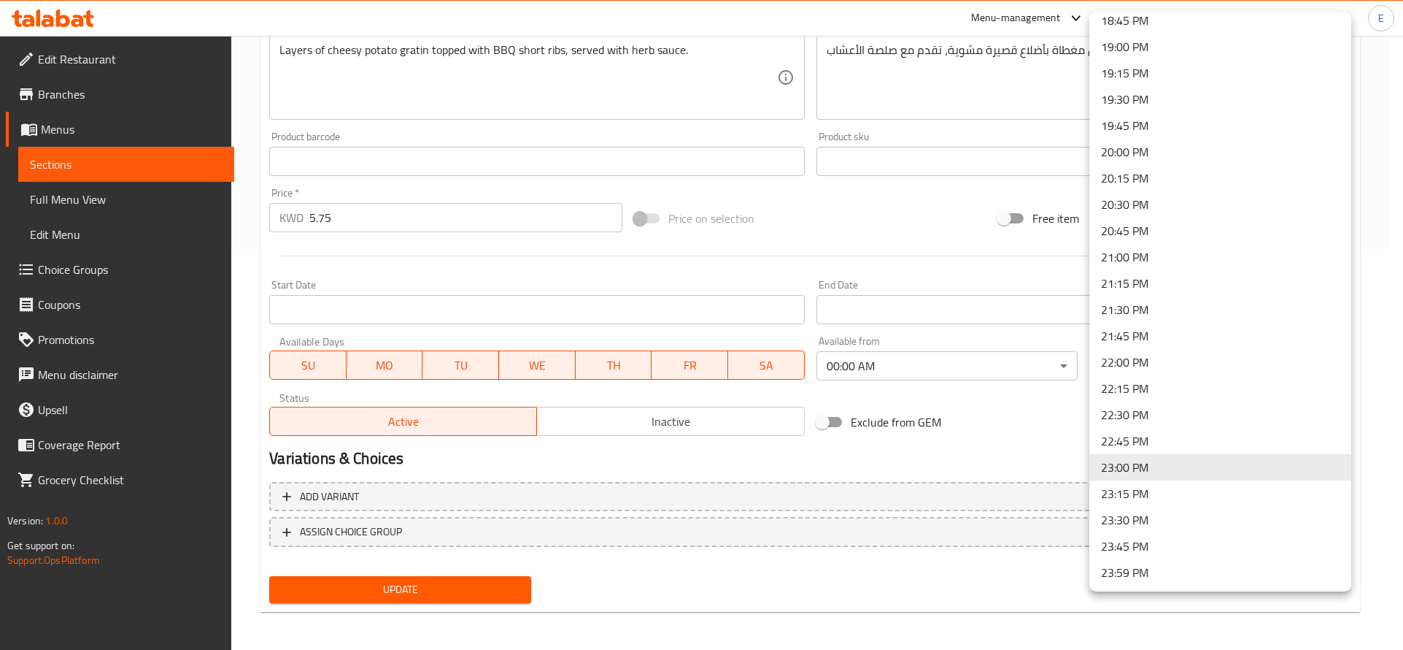
click at [1107, 563] on li "23:59 PM" at bounding box center [1221, 572] width 262 height 26
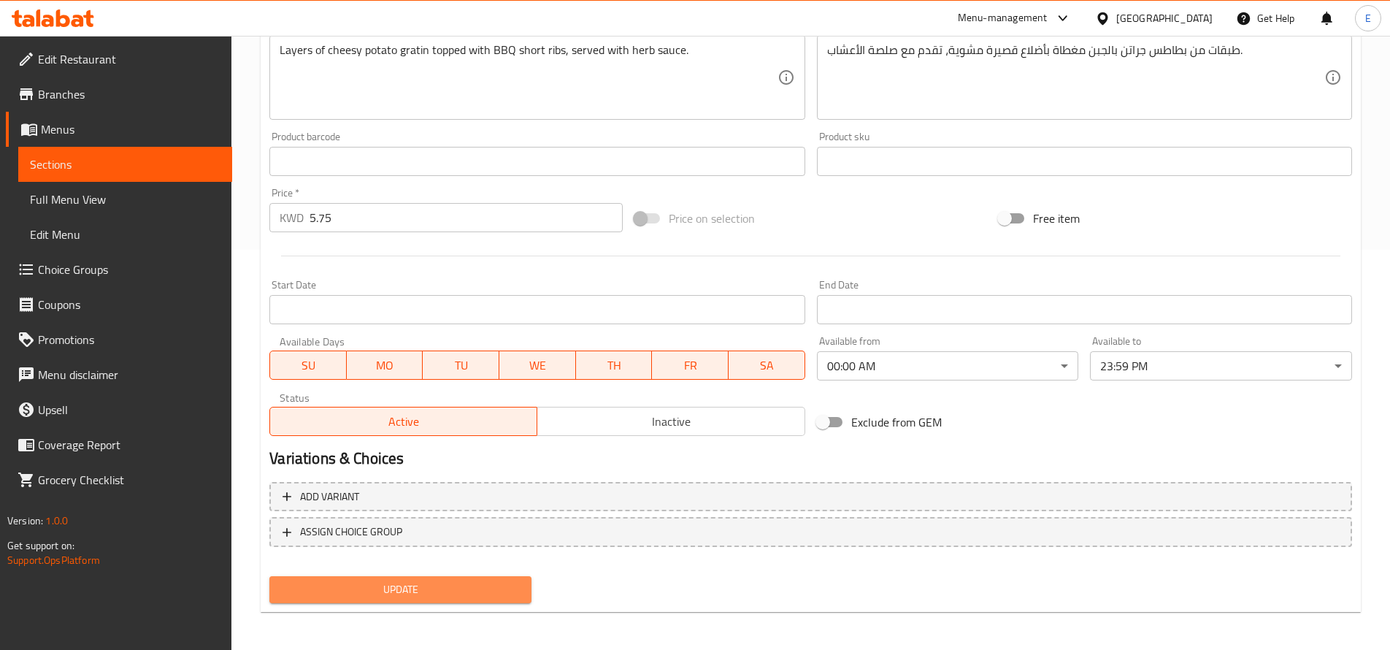
click at [473, 587] on span "Update" at bounding box center [400, 589] width 239 height 18
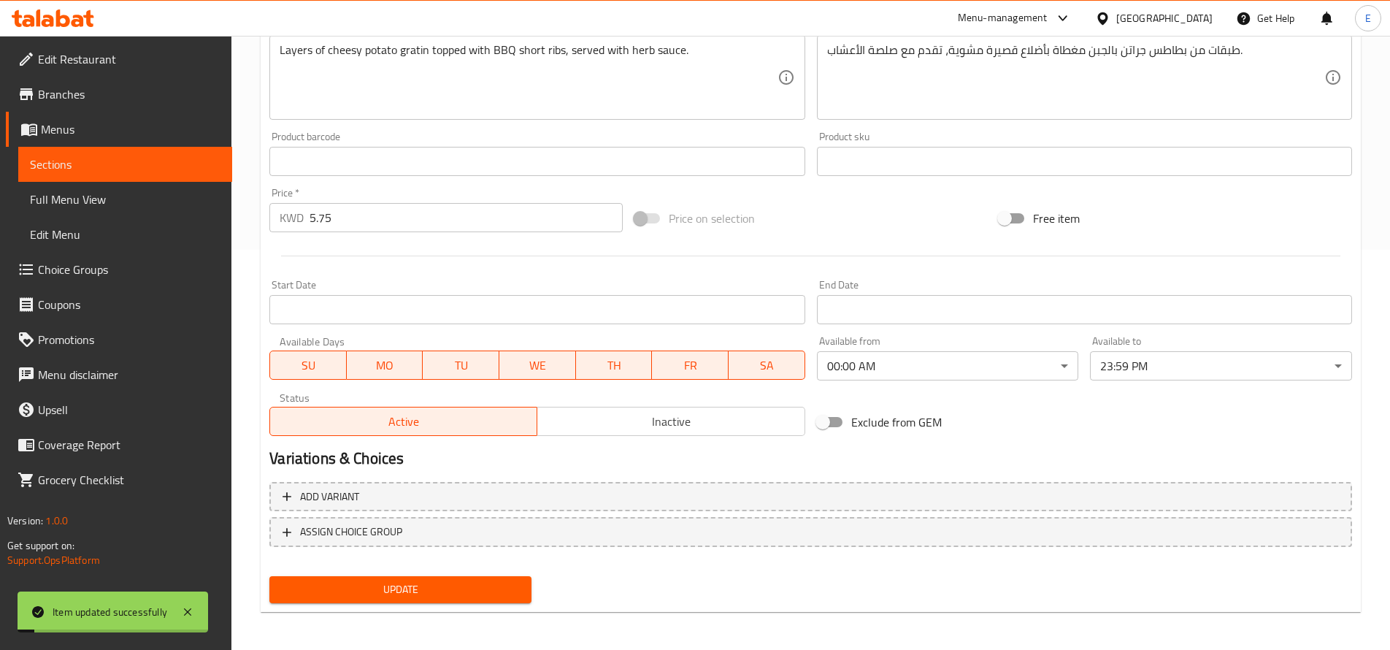
scroll to position [0, 0]
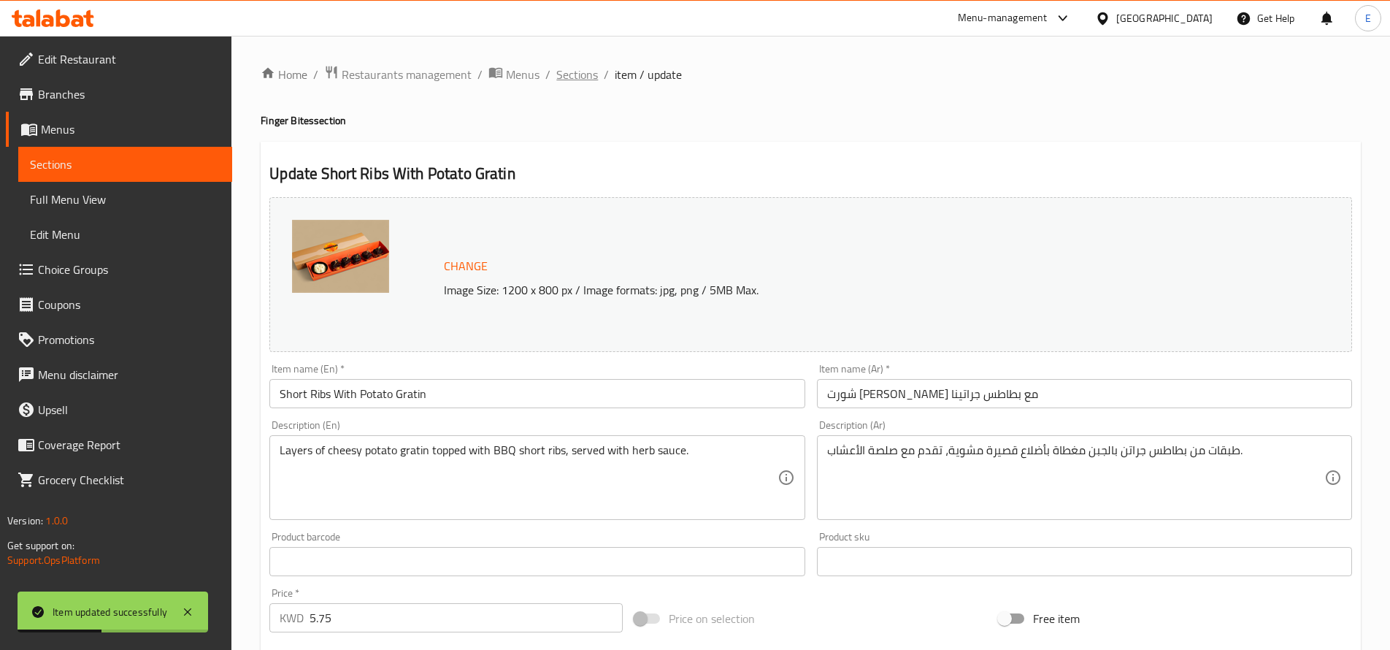
click at [569, 74] on span "Sections" at bounding box center [577, 75] width 42 height 18
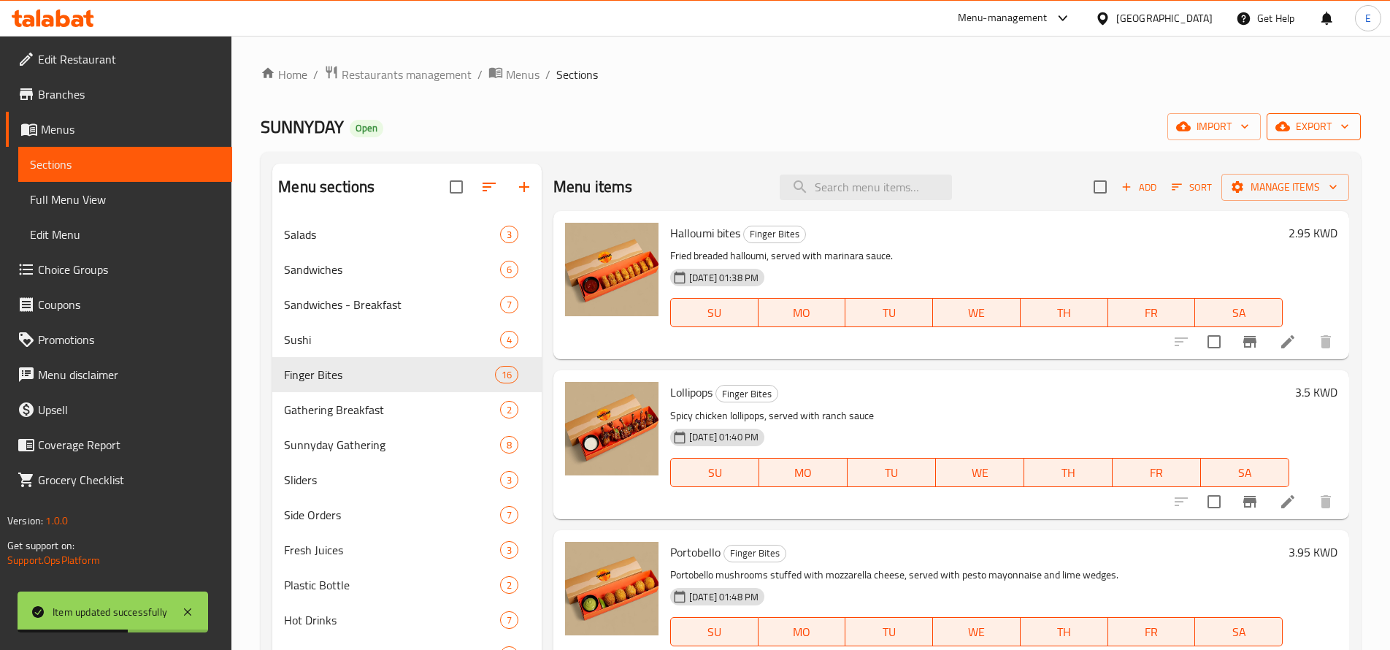
click at [1311, 128] on span "export" at bounding box center [1313, 126] width 71 height 18
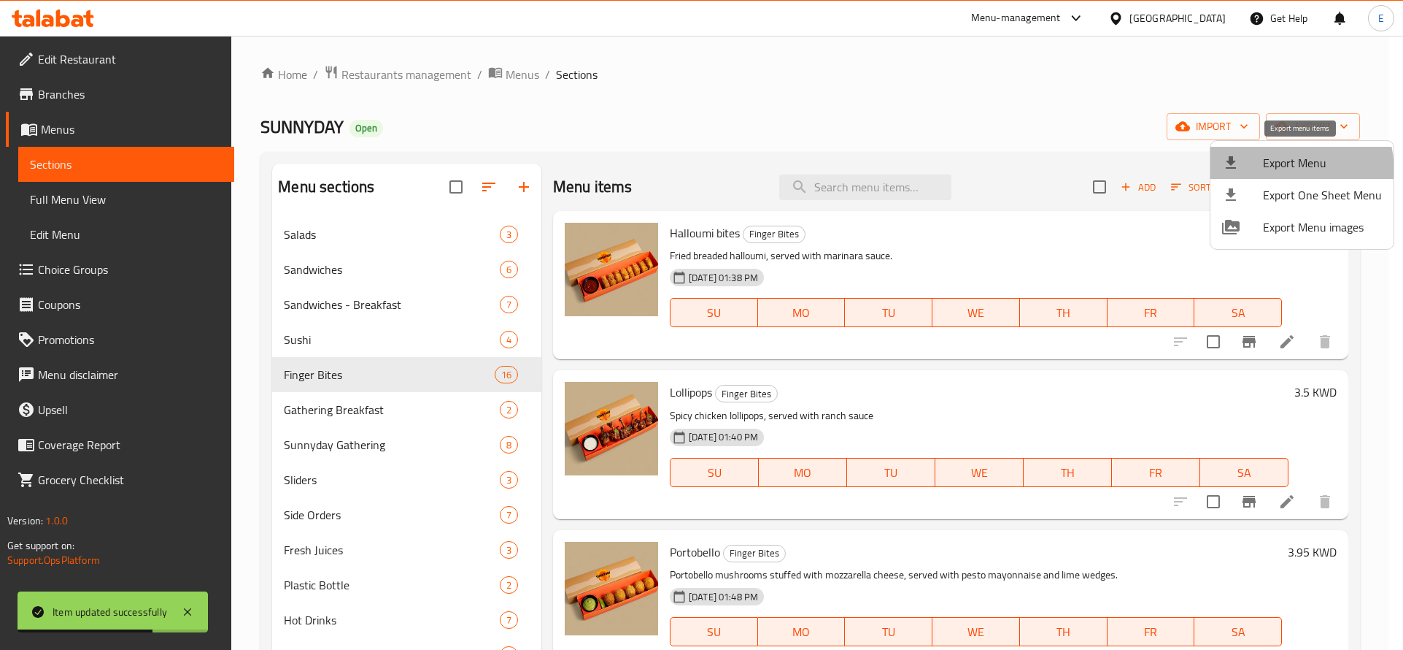
click at [1270, 172] on span "Export Menu" at bounding box center [1322, 163] width 119 height 18
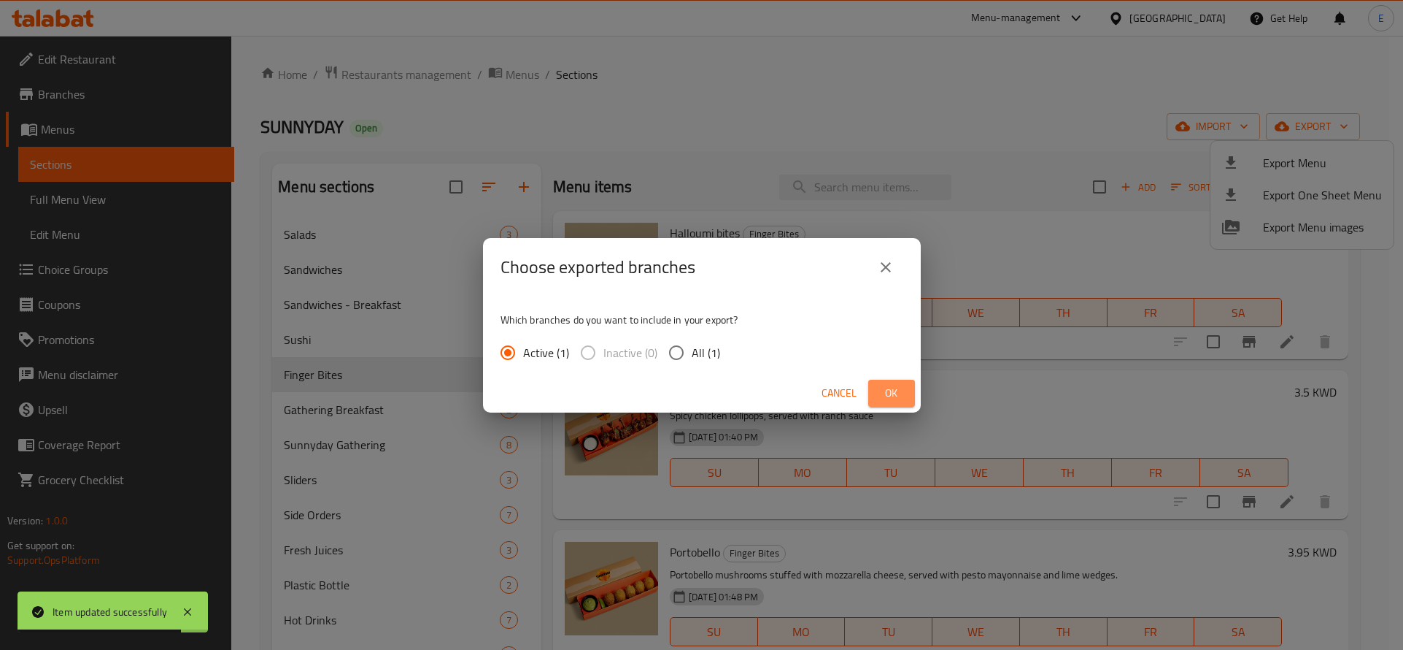
click at [898, 387] on span "Ok" at bounding box center [891, 393] width 23 height 18
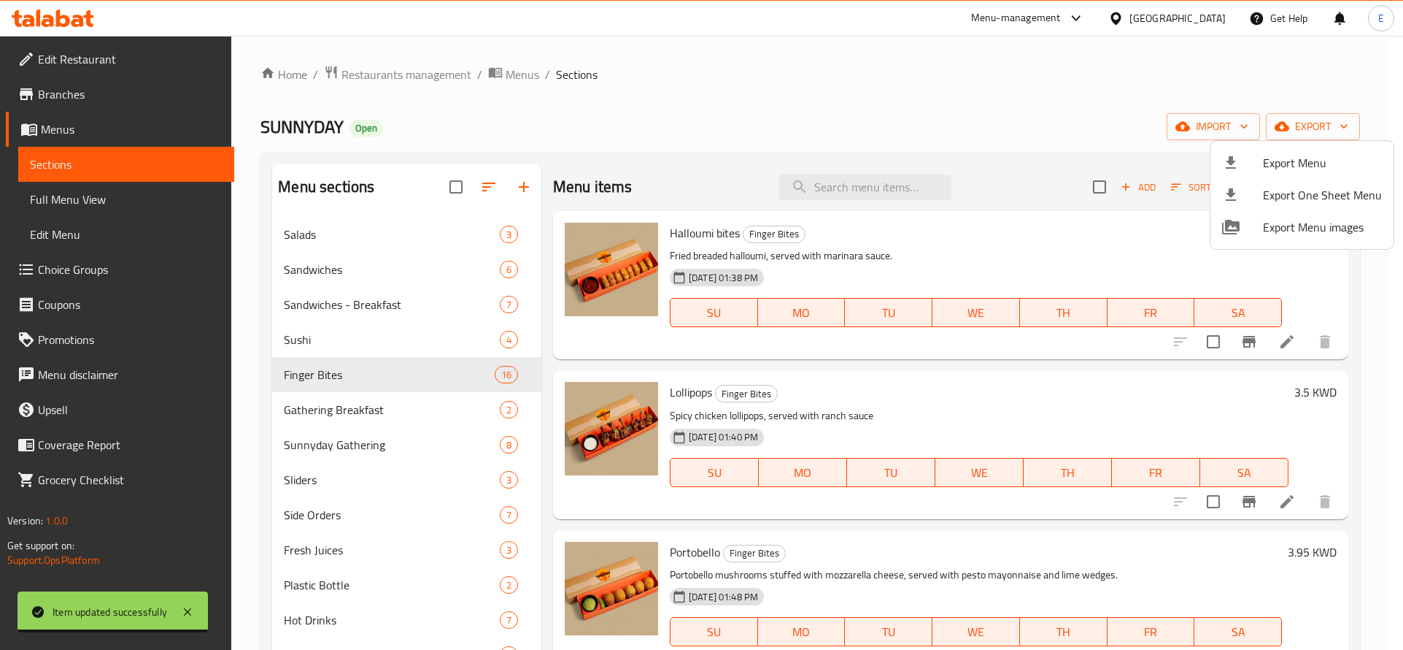
click at [117, 206] on div at bounding box center [701, 325] width 1403 height 650
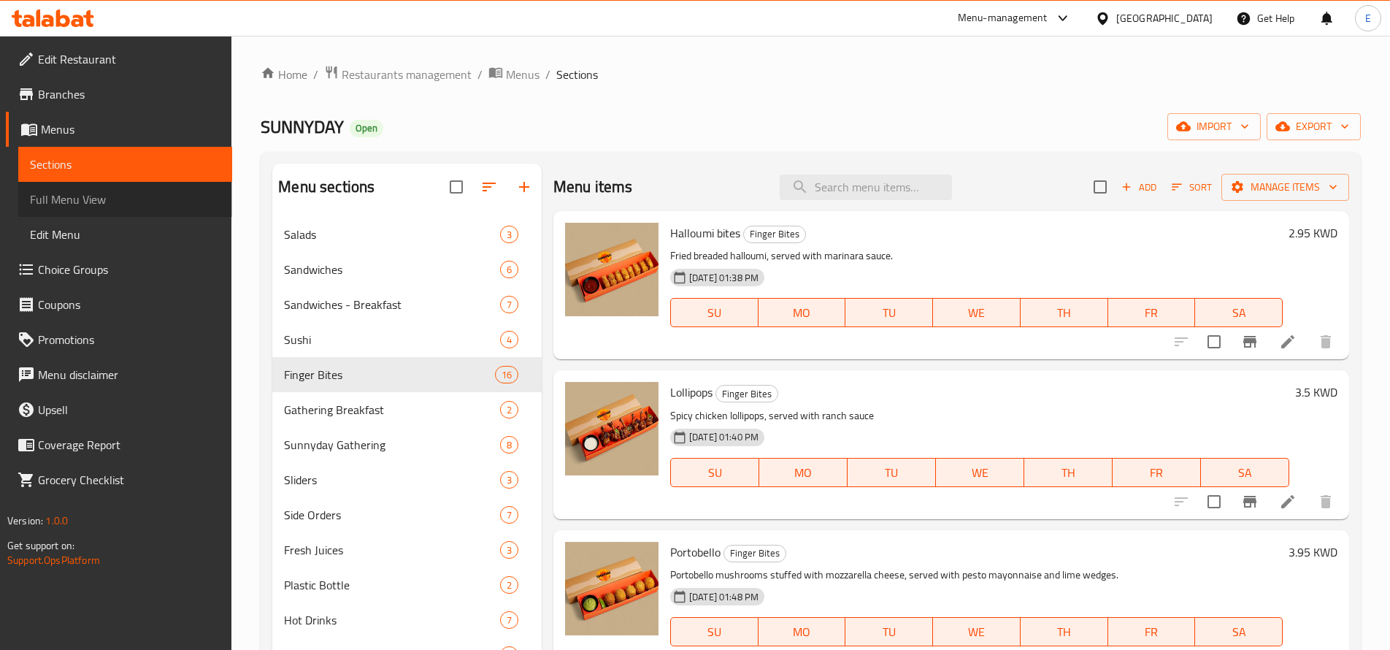
click at [117, 206] on span "Full Menu View" at bounding box center [125, 199] width 190 height 18
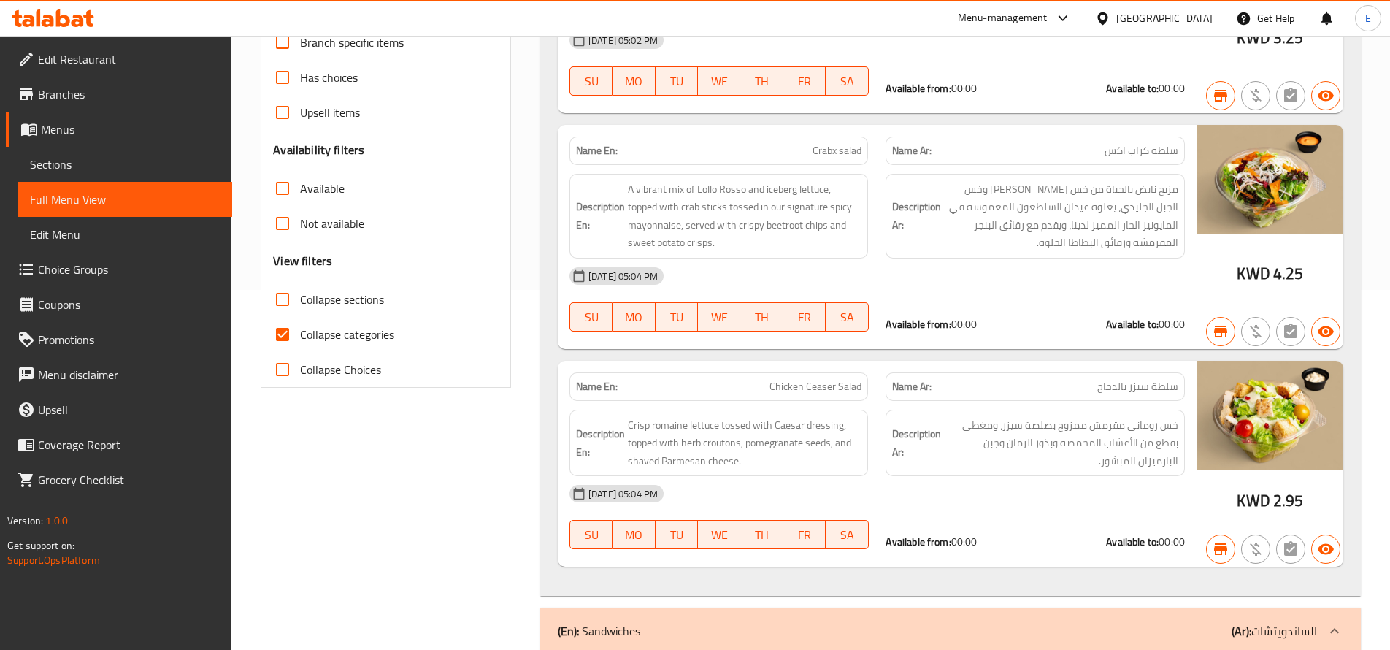
scroll to position [361, 0]
click at [385, 336] on span "Collapse categories" at bounding box center [347, 334] width 94 height 18
click at [300, 336] on input "Collapse categories" at bounding box center [282, 333] width 35 height 35
checkbox input "false"
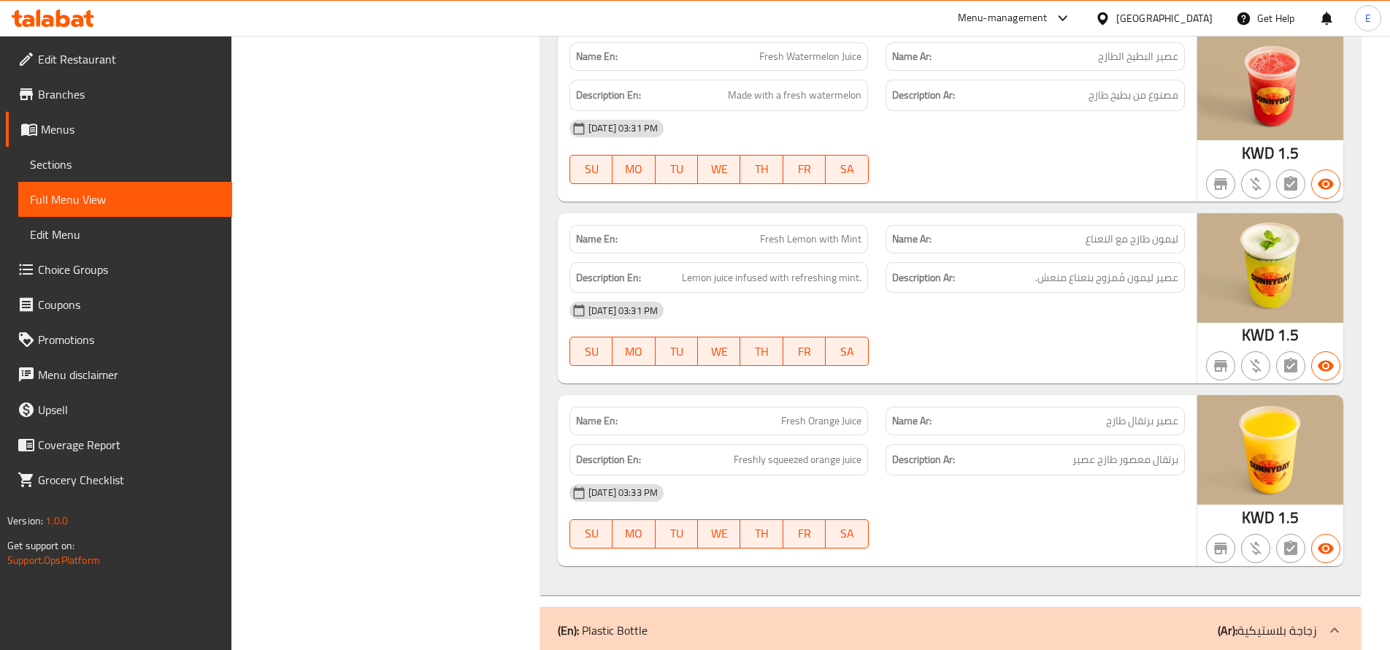
scroll to position [15176, 0]
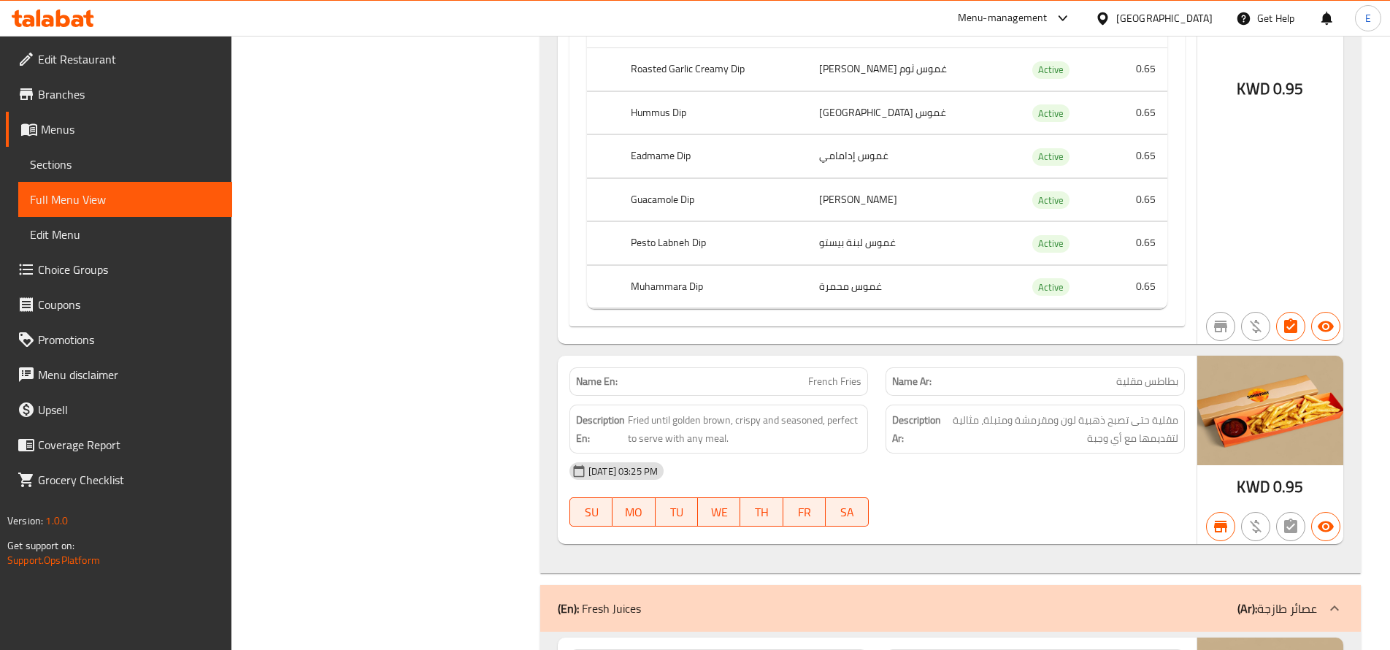
click at [108, 65] on span "Edit Restaurant" at bounding box center [129, 59] width 182 height 18
